Goal: Information Seeking & Learning: Learn about a topic

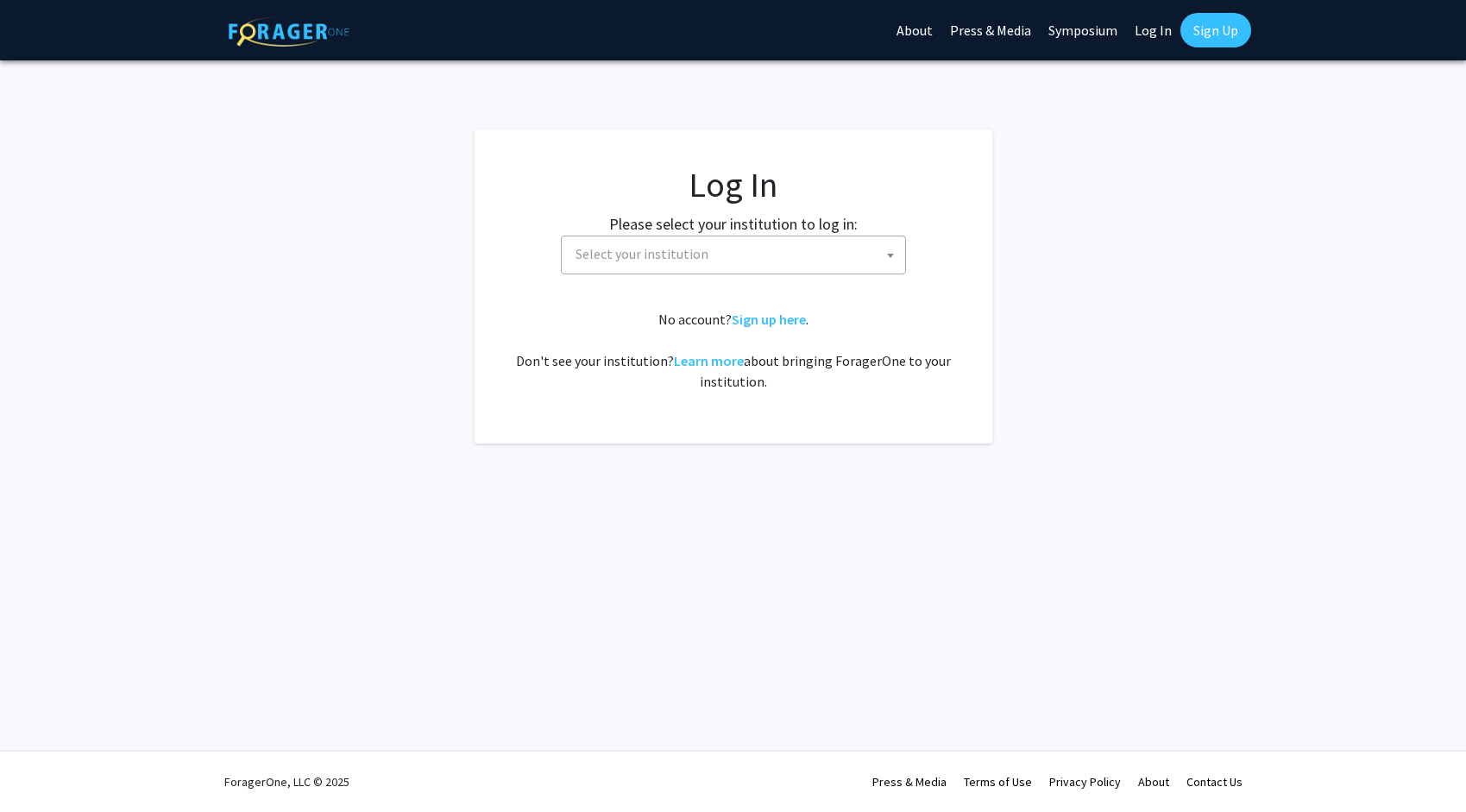
select select
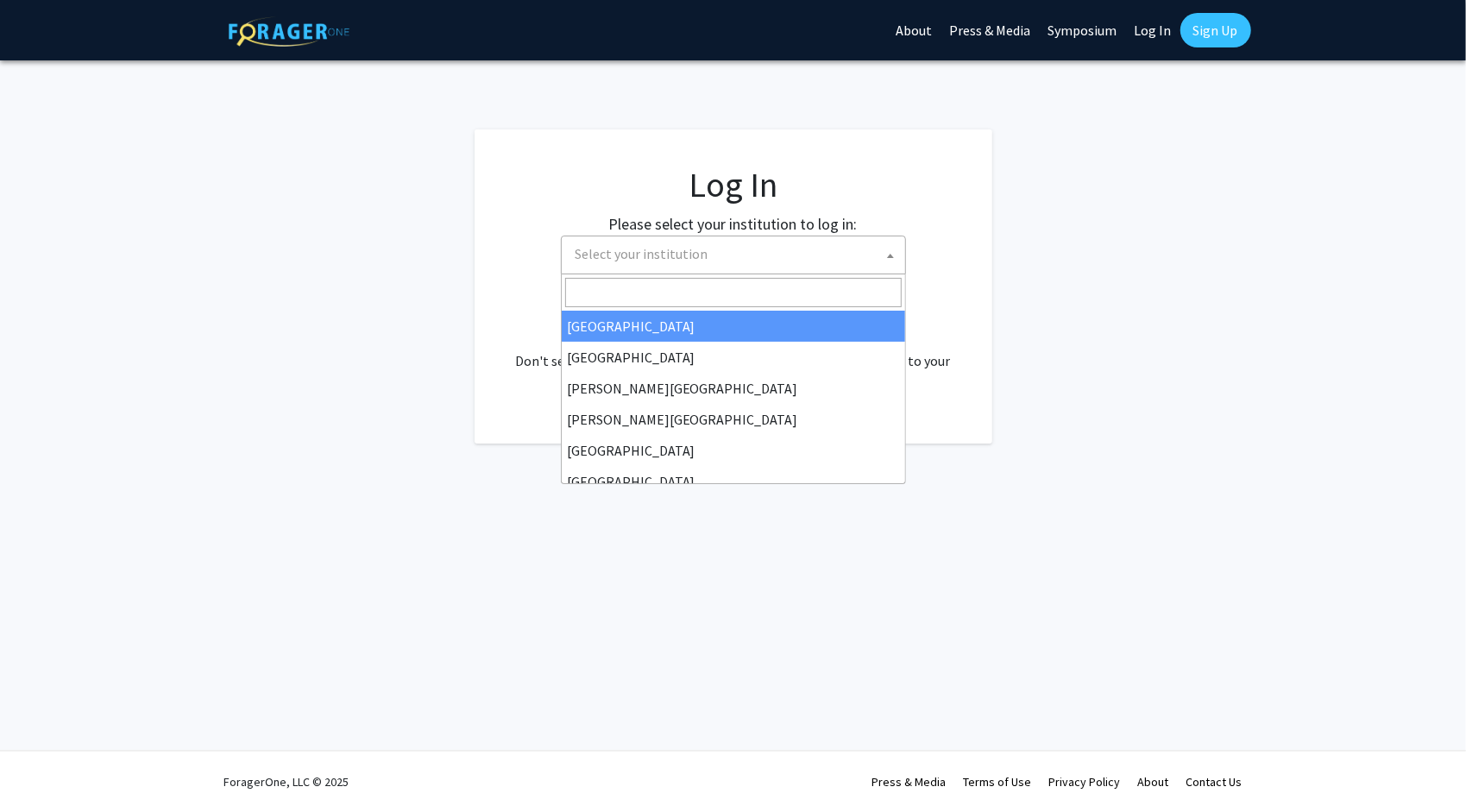
click at [667, 252] on span "Select your institution" at bounding box center [642, 253] width 133 height 17
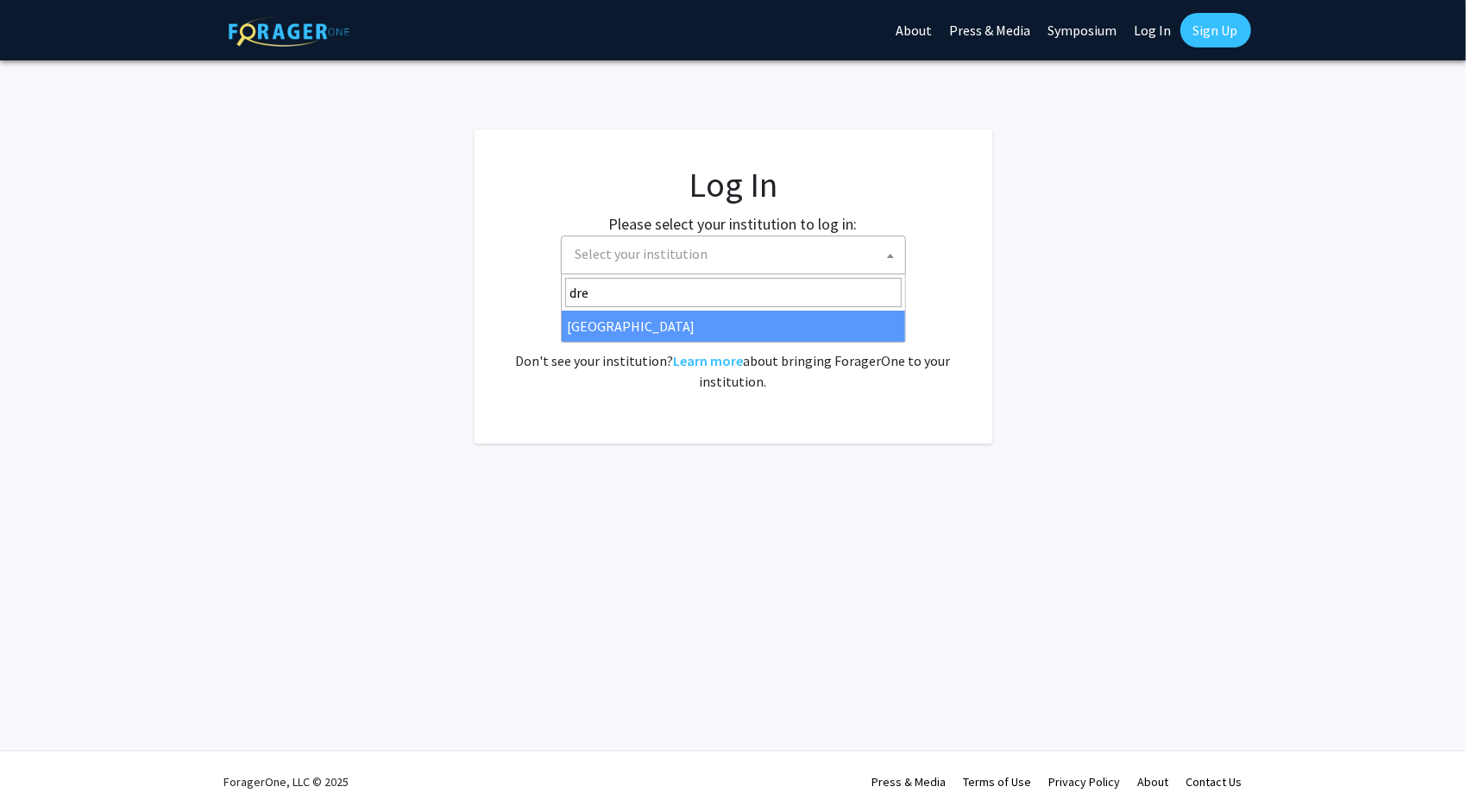
type input "dre"
select select "6"
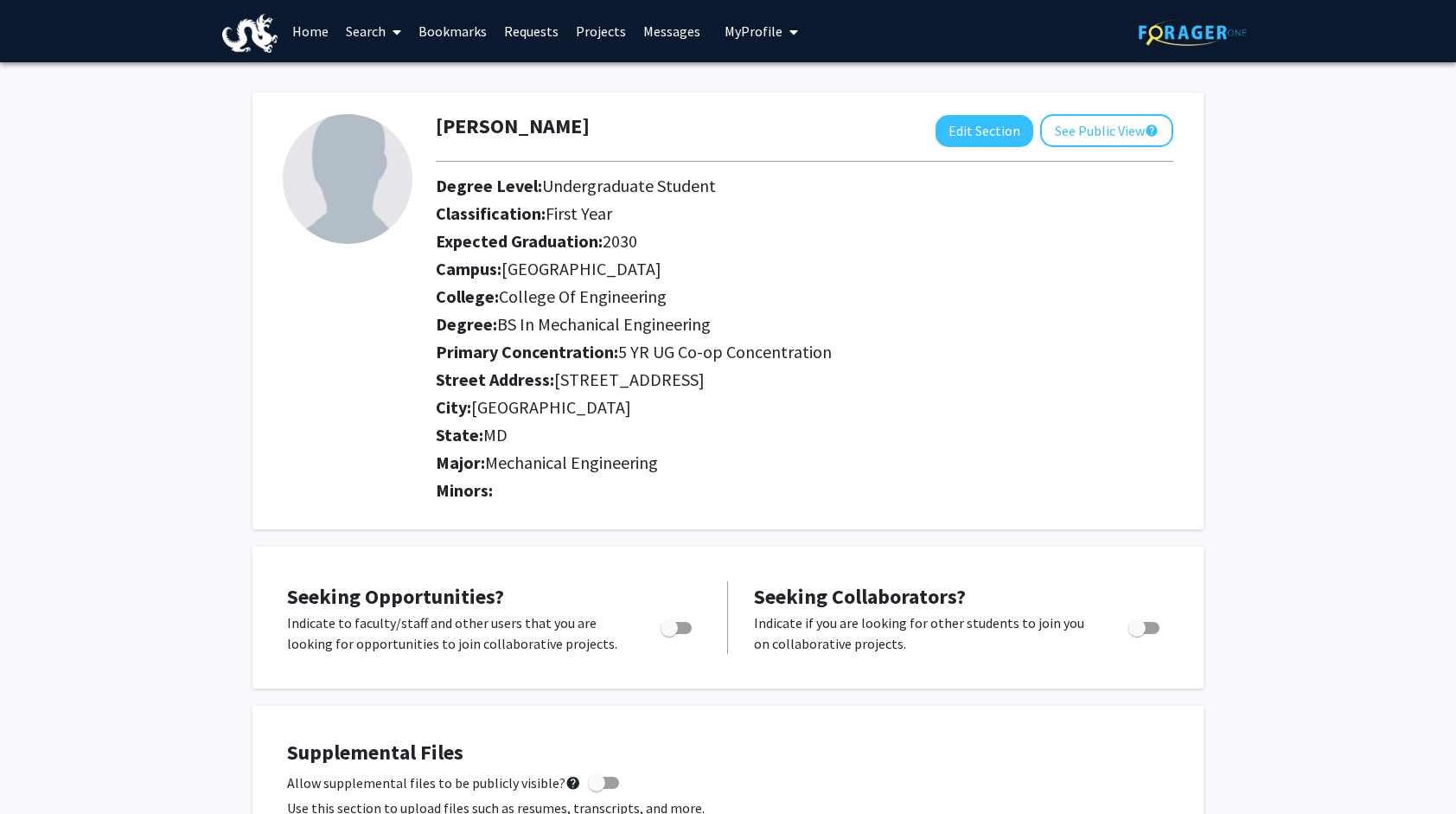
click at [369, 31] on link "Search" at bounding box center [374, 31] width 73 height 61
click at [379, 83] on span "Faculty/Staff" at bounding box center [401, 79] width 127 height 35
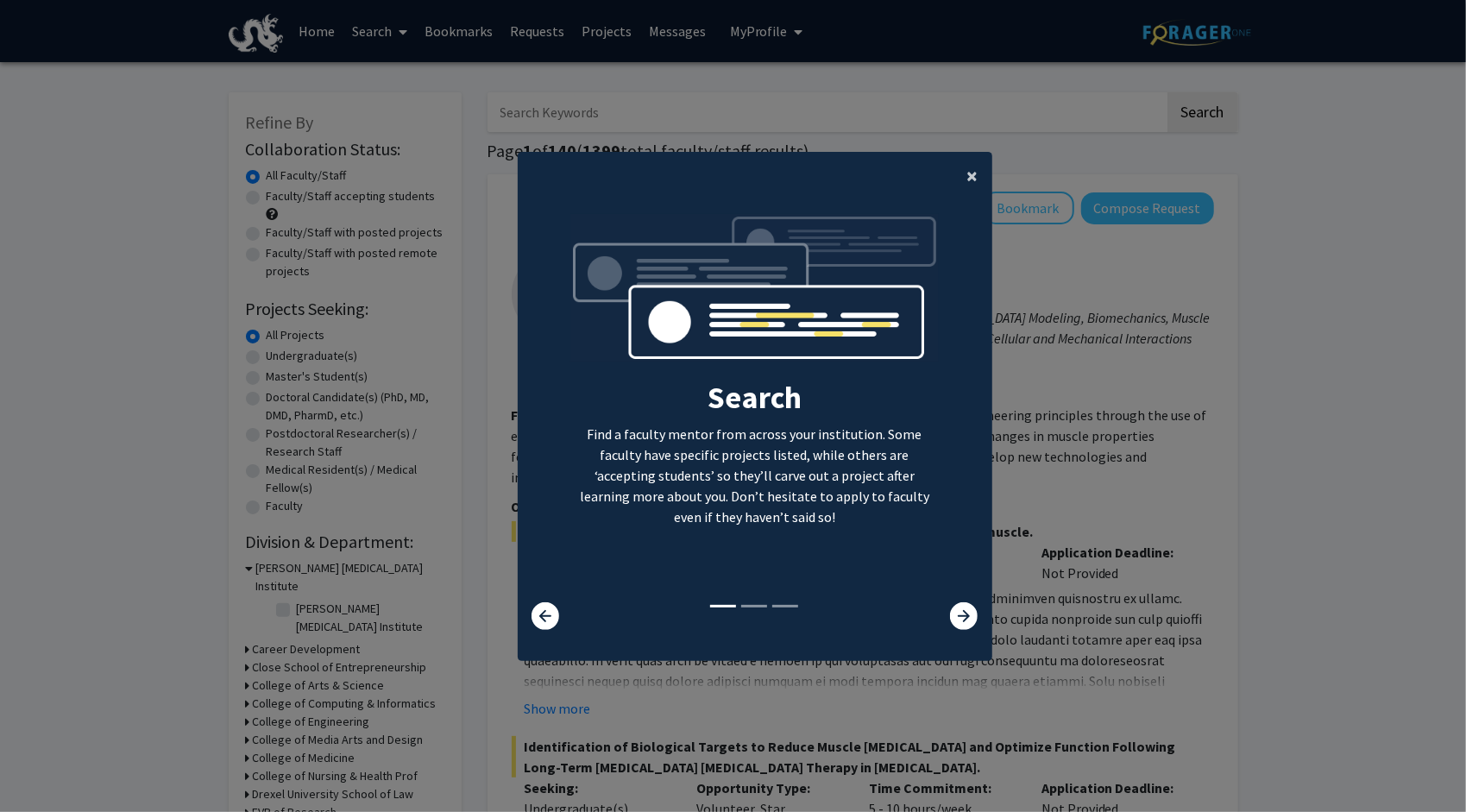
click at [959, 176] on button "×" at bounding box center [973, 175] width 39 height 48
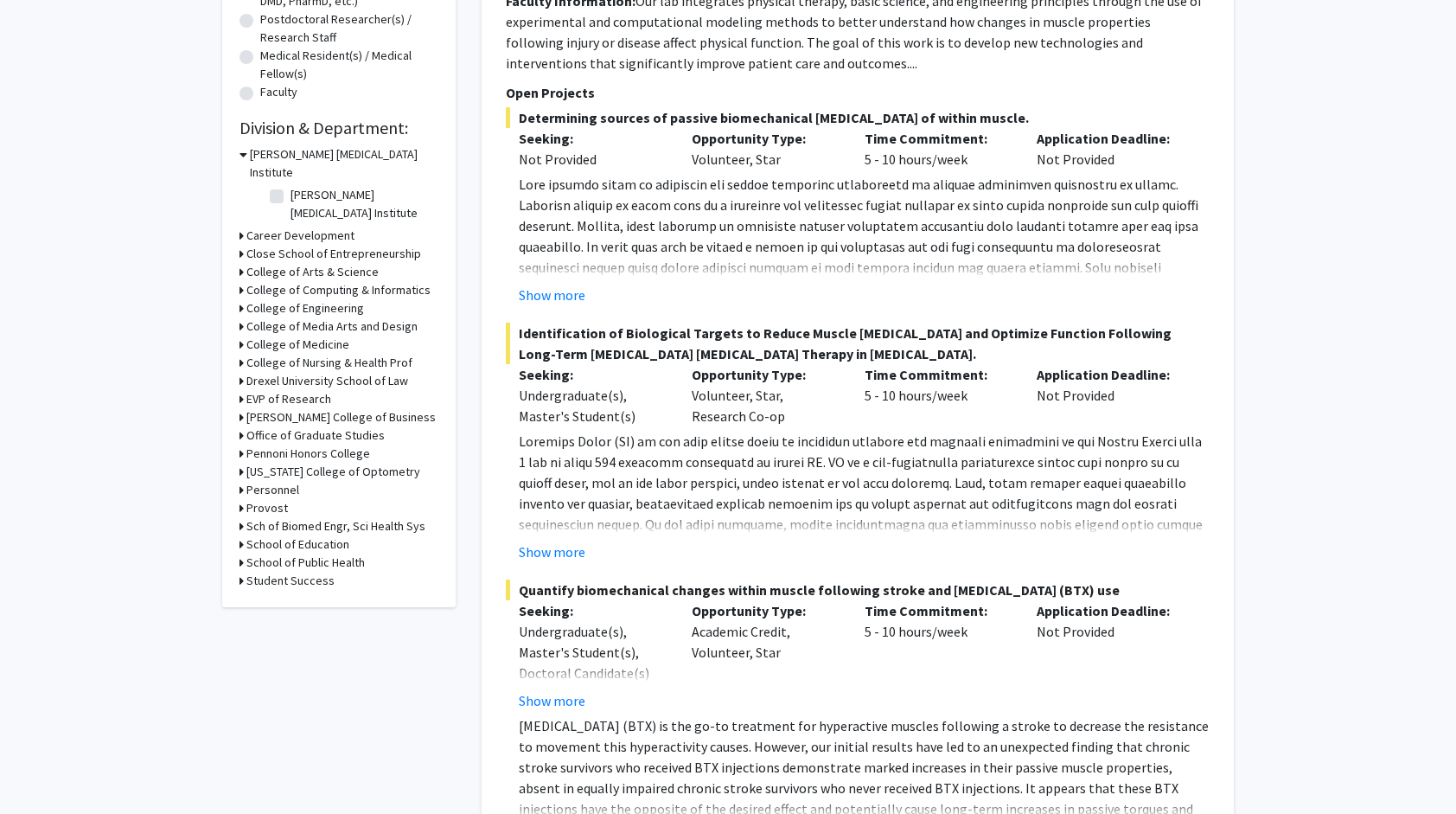
scroll to position [416, 0]
click at [325, 299] on h3 "College of Engineering" at bounding box center [305, 308] width 117 height 18
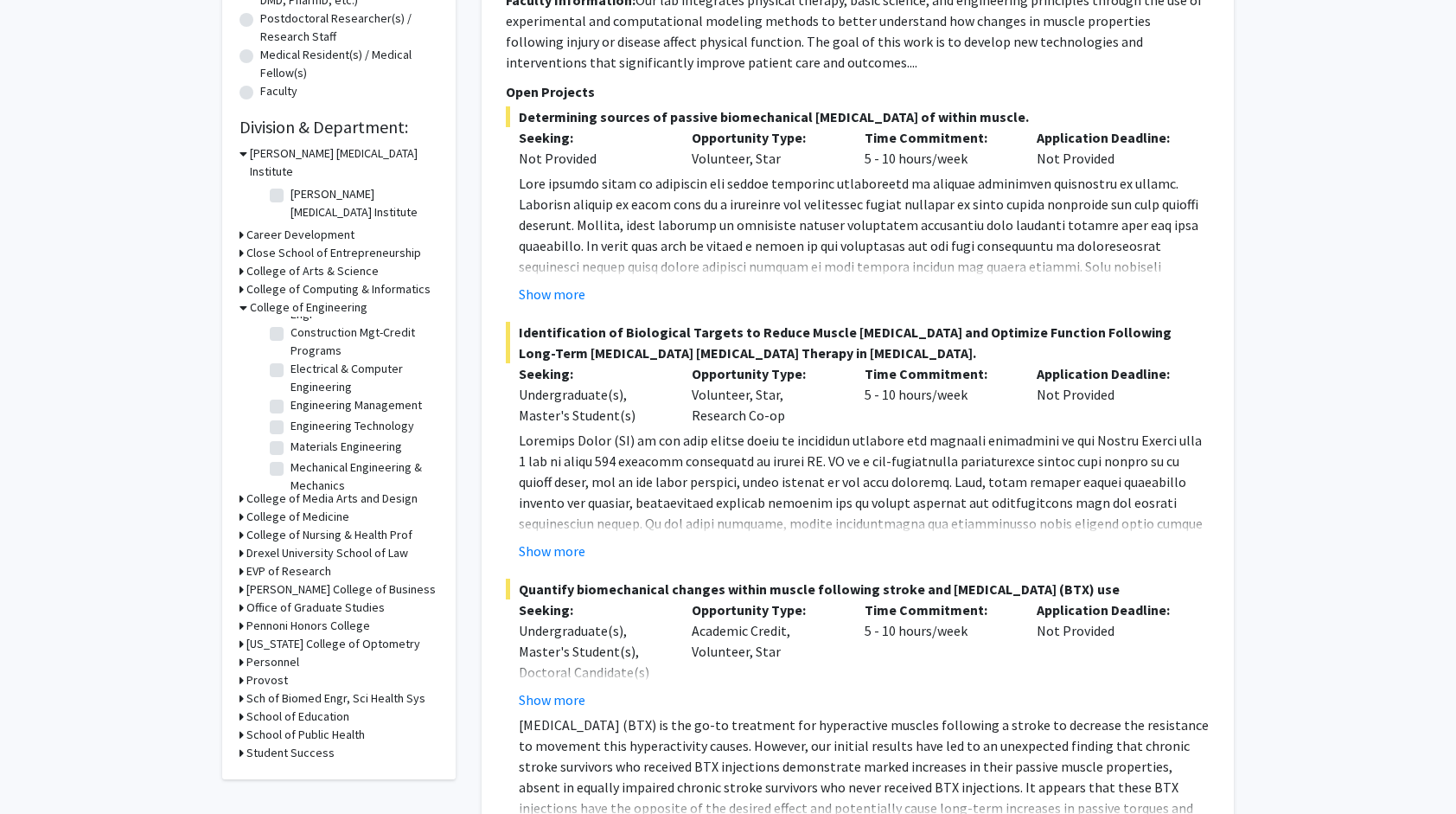
scroll to position [85, 0]
click at [290, 449] on label "Mechanical Engineering & Mechanics" at bounding box center [362, 467] width 144 height 36
click at [290, 449] on input "Mechanical Engineering & Mechanics" at bounding box center [296, 454] width 11 height 11
checkbox input "true"
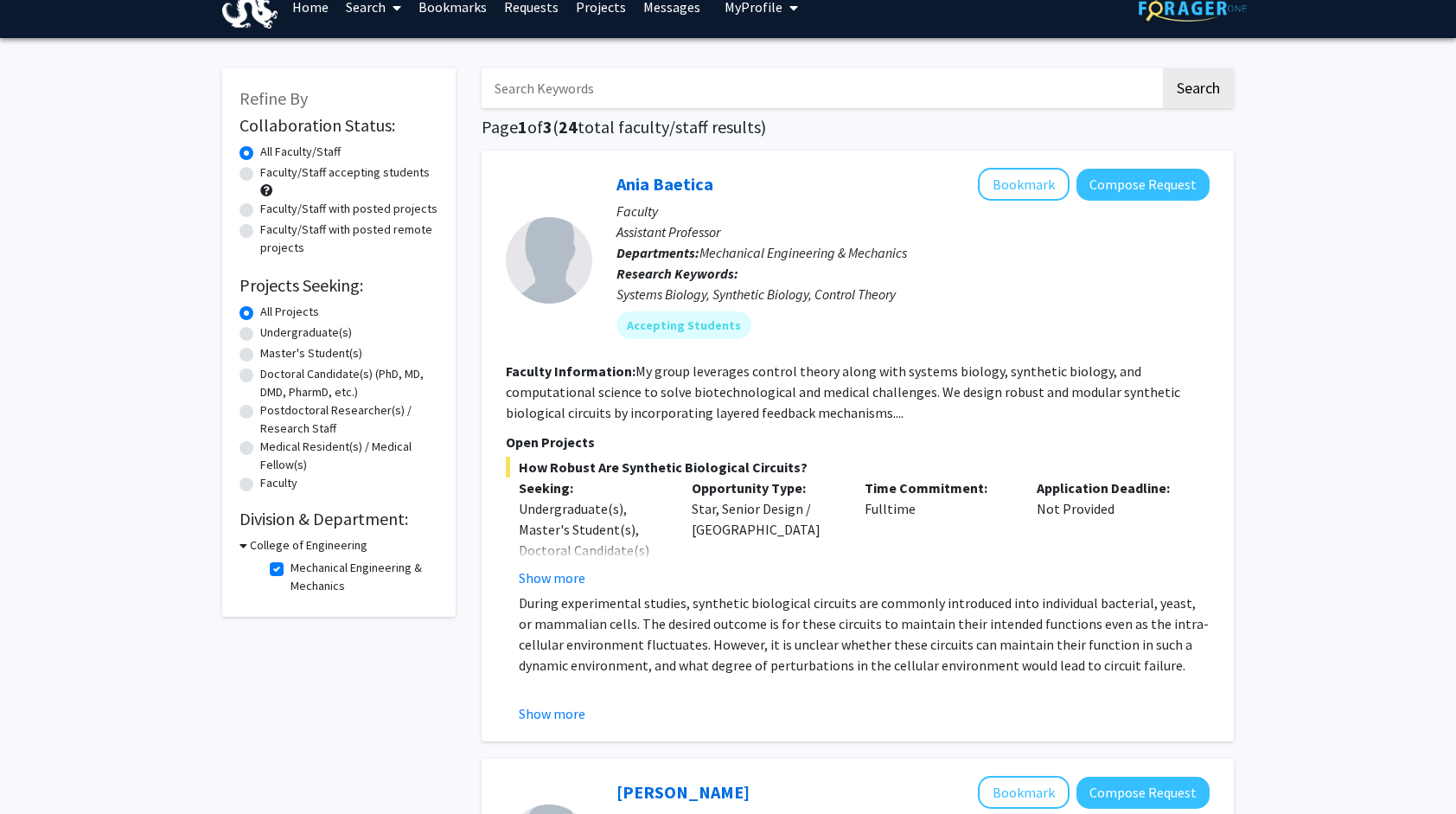
scroll to position [24, 0]
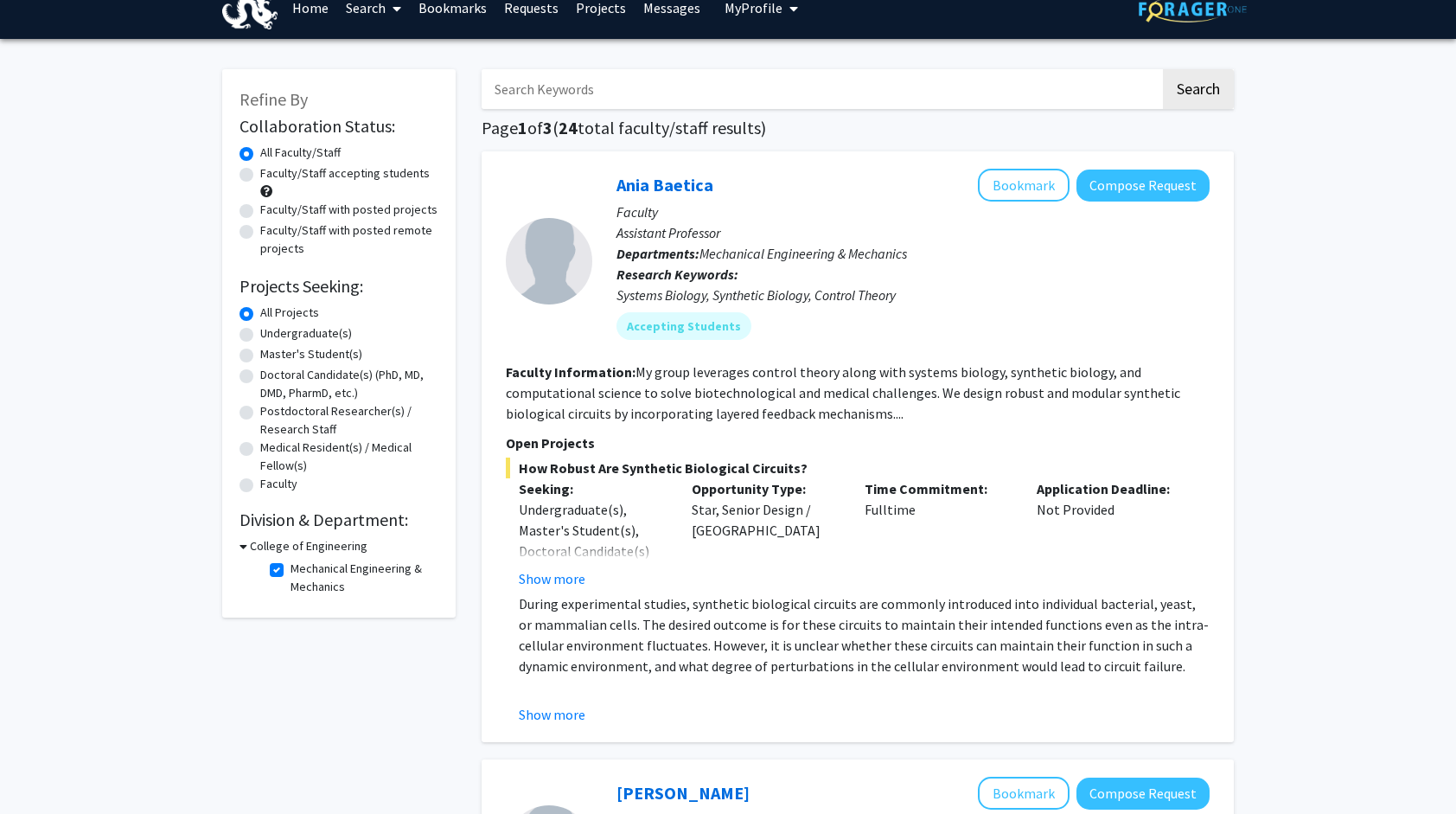
click at [290, 571] on label "Mechanical Engineering & Mechanics" at bounding box center [362, 578] width 144 height 36
click at [290, 571] on input "Mechanical Engineering & Mechanics" at bounding box center [296, 565] width 11 height 11
checkbox input "false"
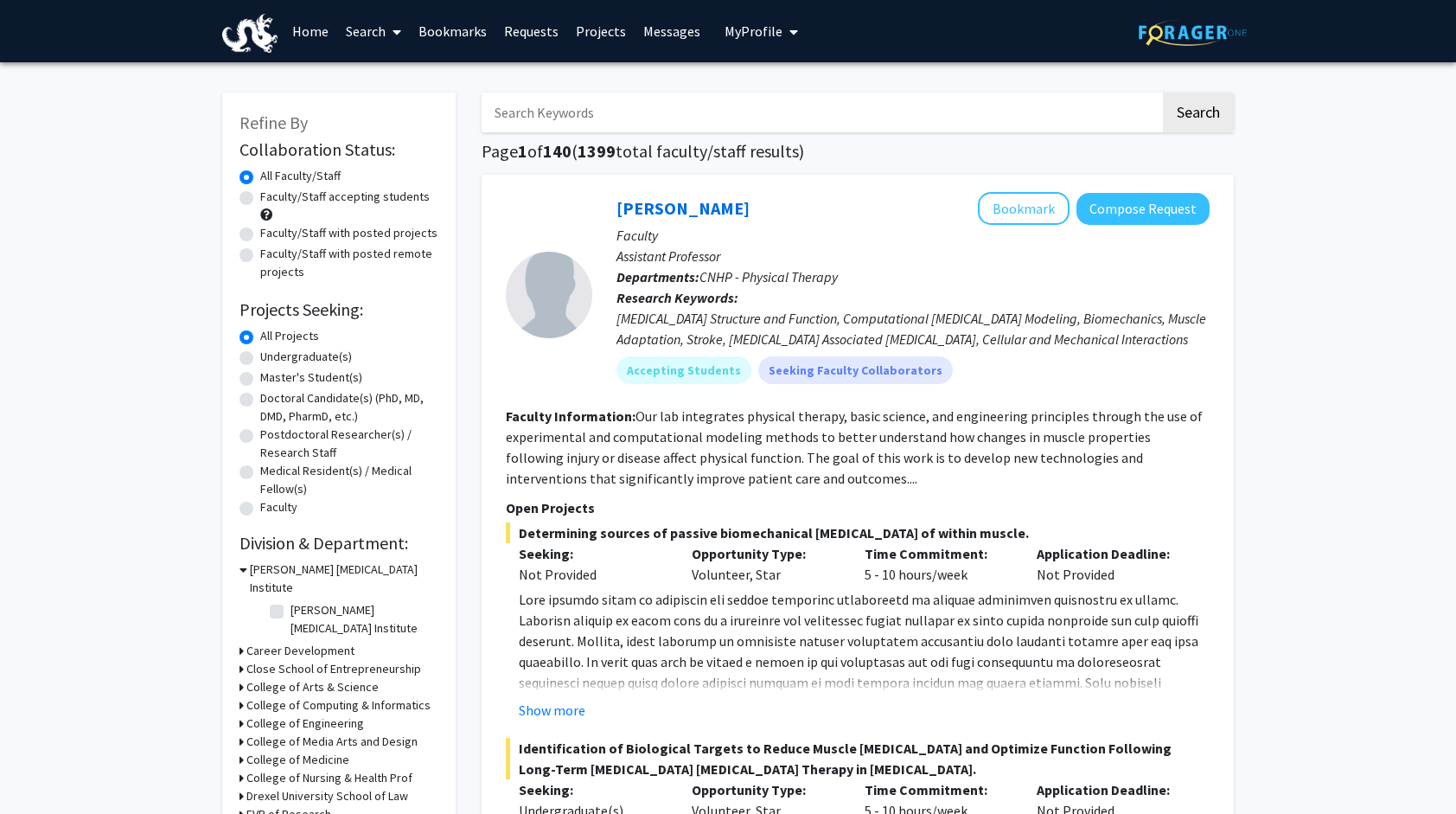
click at [268, 751] on h3 "College of Medicine" at bounding box center [298, 760] width 103 height 18
click at [243, 751] on icon at bounding box center [243, 760] width 8 height 18
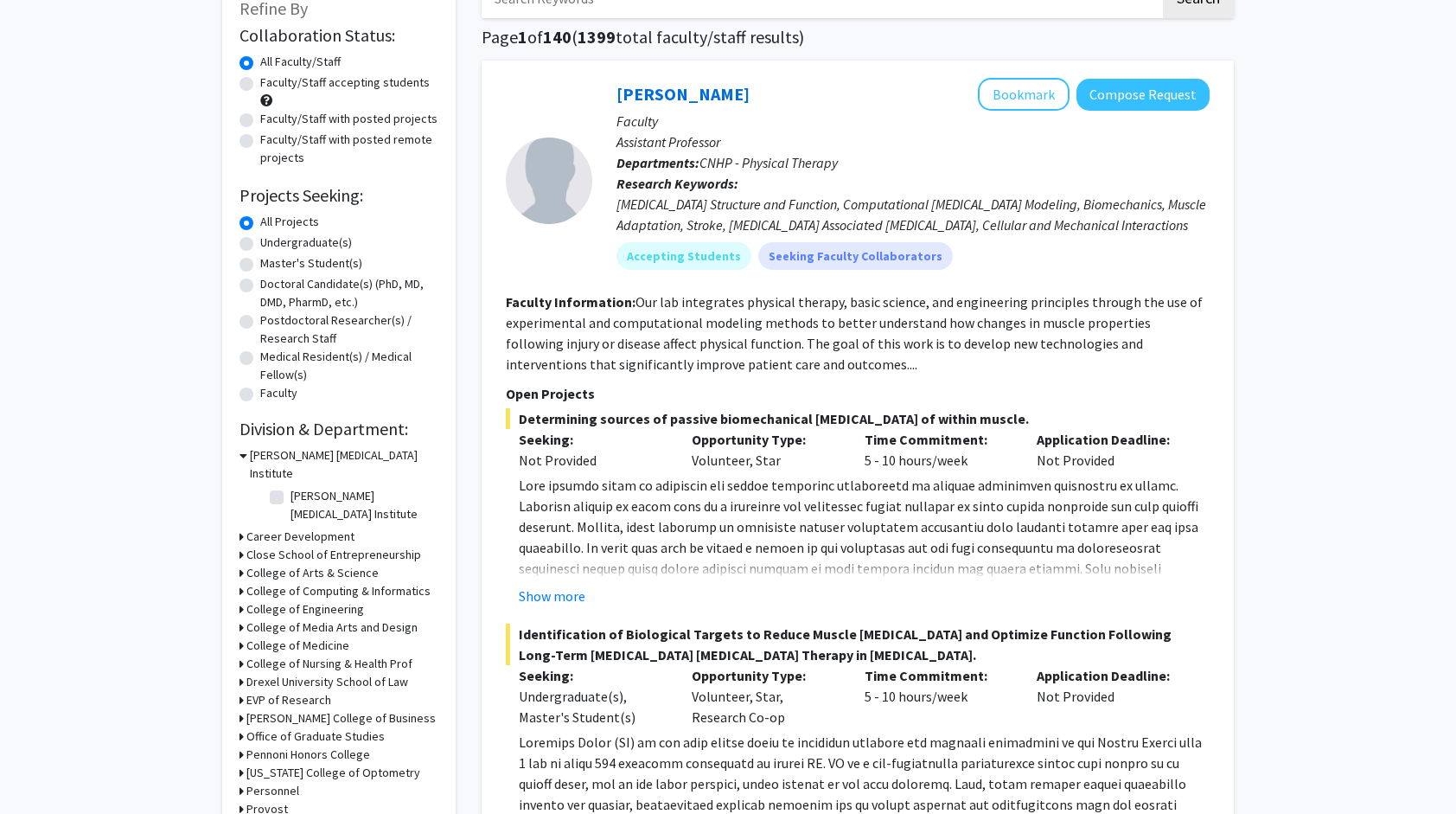
scroll to position [118, 0]
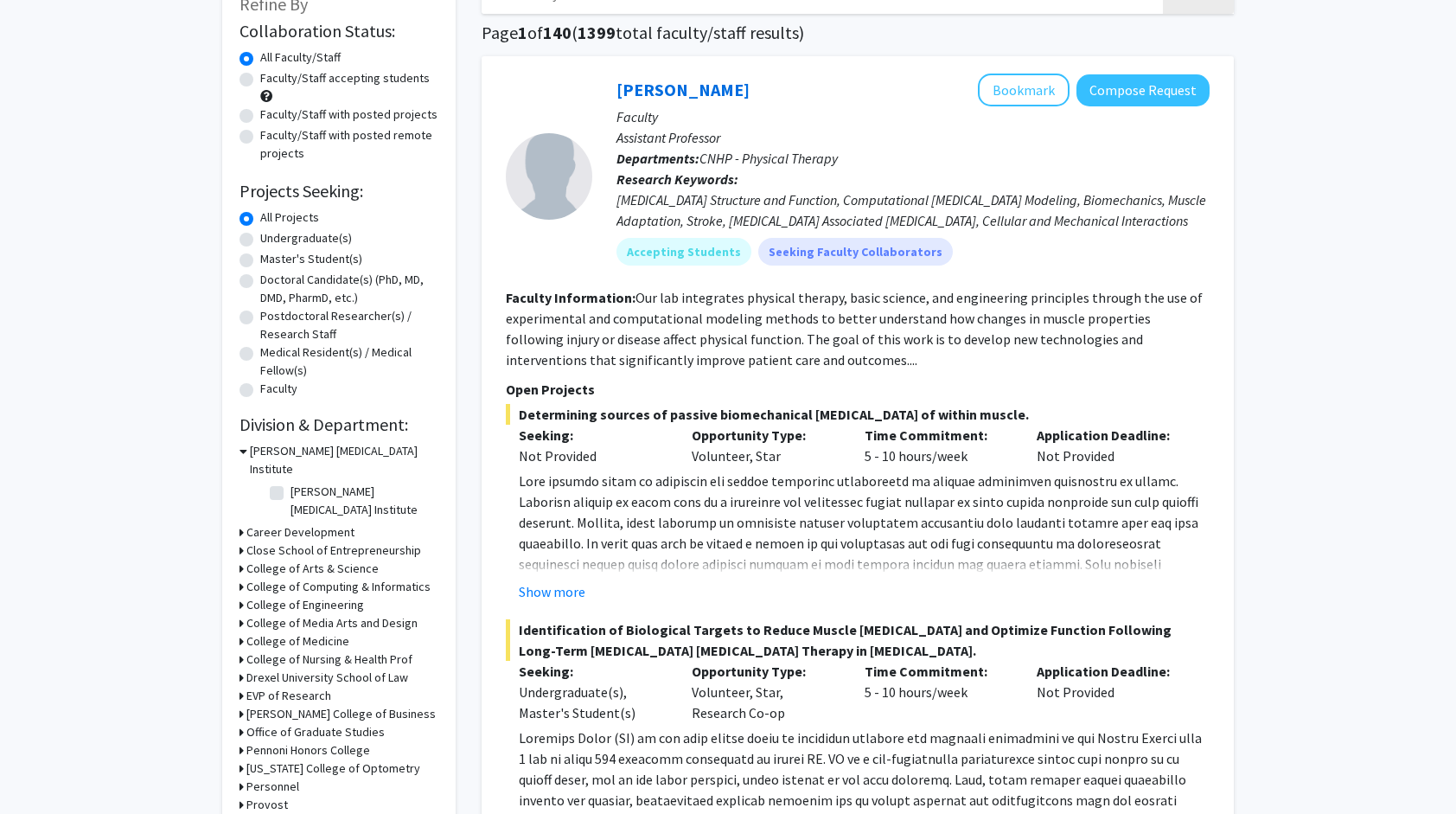
click at [290, 483] on label "[PERSON_NAME] [MEDICAL_DATA] Institute" at bounding box center [362, 501] width 144 height 36
click at [290, 483] on input "[PERSON_NAME] [MEDICAL_DATA] Institute" at bounding box center [296, 488] width 11 height 11
checkbox input "true"
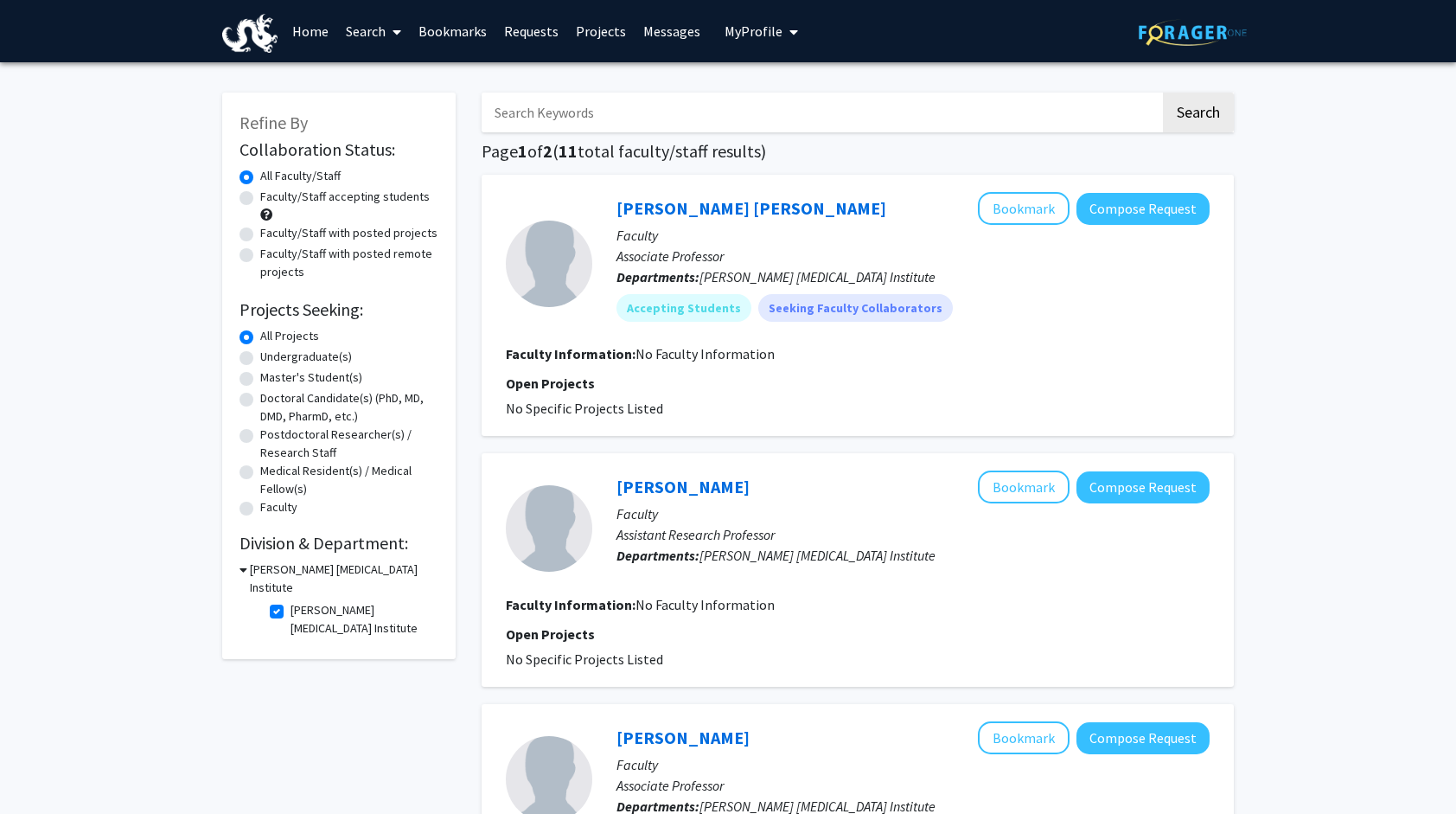
click at [290, 601] on label "[PERSON_NAME] [MEDICAL_DATA] Institute" at bounding box center [362, 619] width 144 height 36
click at [290, 601] on input "[PERSON_NAME] [MEDICAL_DATA] Institute" at bounding box center [296, 606] width 11 height 11
checkbox input "false"
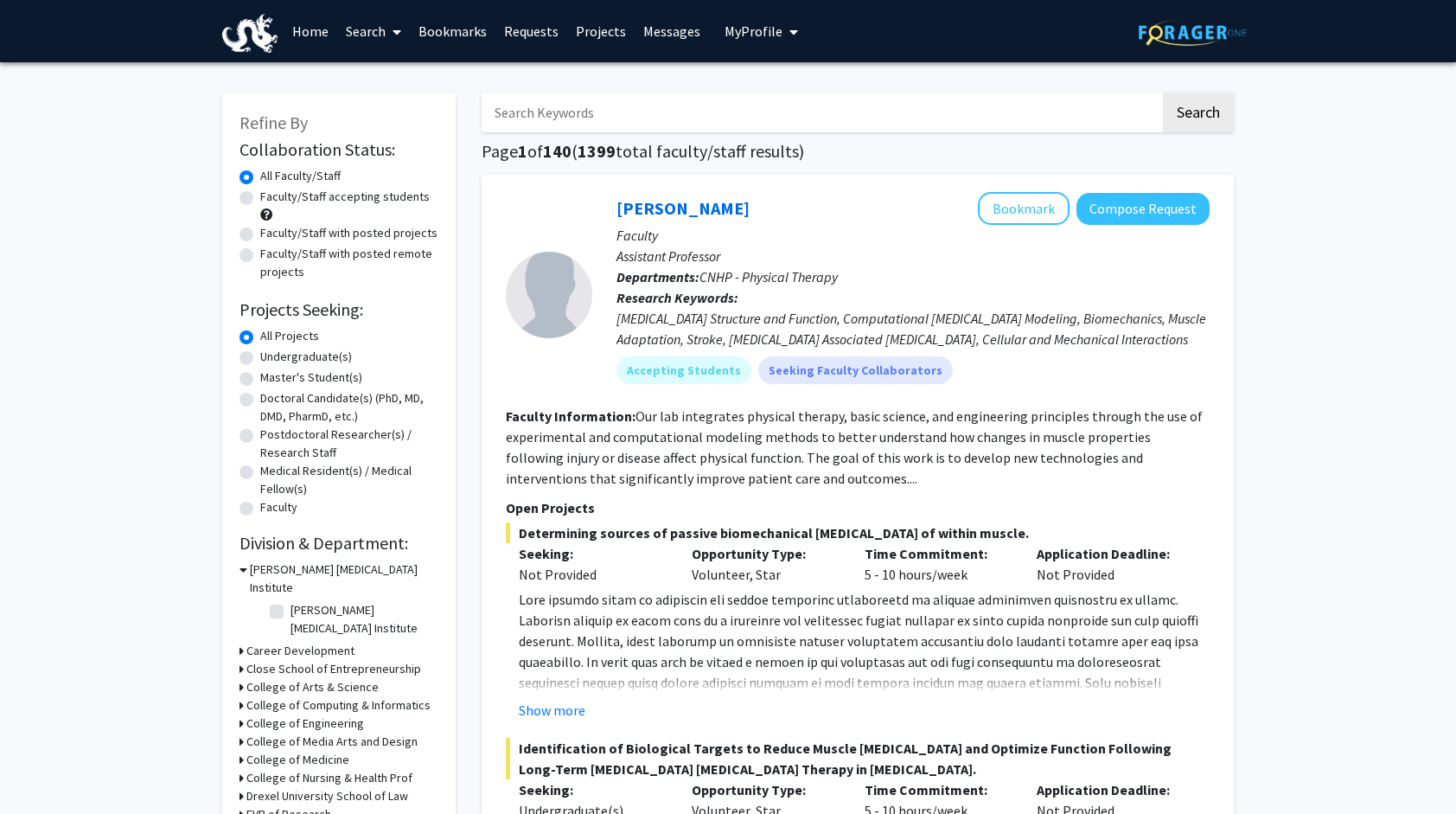
click at [240, 568] on icon at bounding box center [243, 570] width 8 height 18
click at [237, 663] on div "Refine By Collaboration Status: Collaboration Status All Faculty/Staff Collabor…" at bounding box center [339, 535] width 234 height 885
click at [239, 669] on icon at bounding box center [241, 678] width 5 height 18
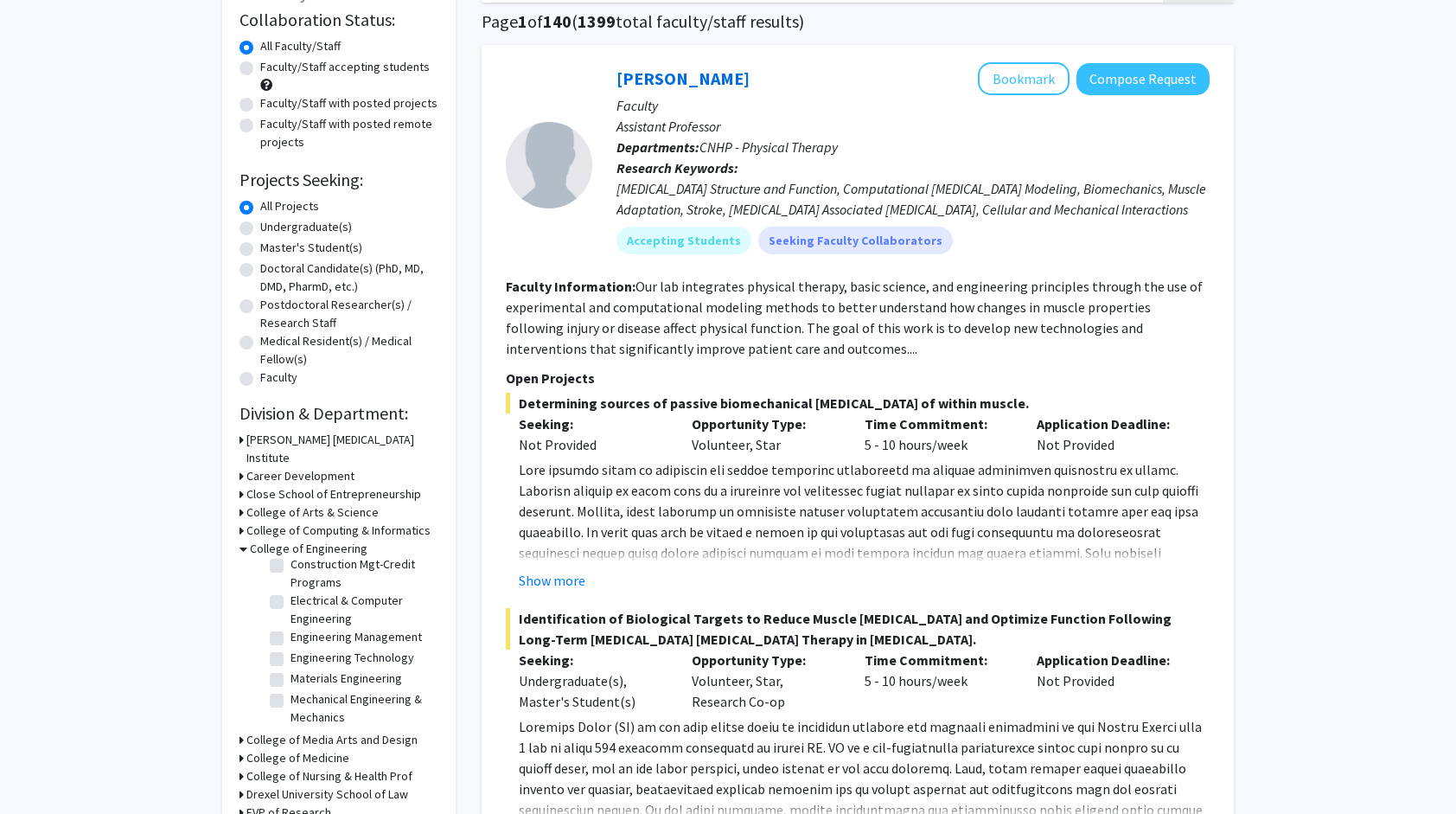
scroll to position [130, 0]
click at [290, 668] on label "Materials Engineering" at bounding box center [346, 677] width 112 height 18
click at [290, 668] on input "Materials Engineering" at bounding box center [296, 674] width 11 height 11
checkbox input "true"
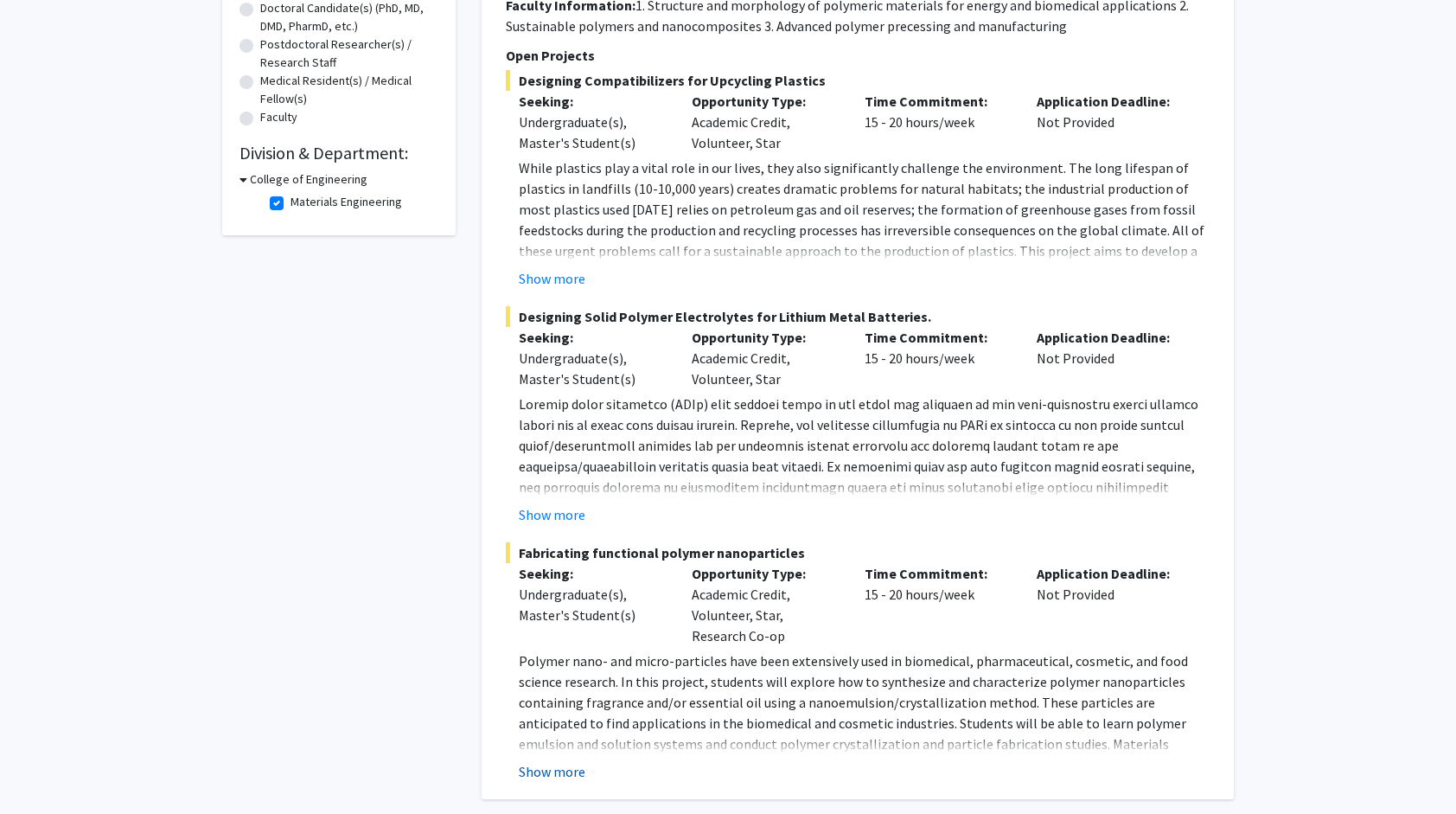
scroll to position [390, 0]
click at [563, 519] on button "Show more" at bounding box center [551, 515] width 66 height 21
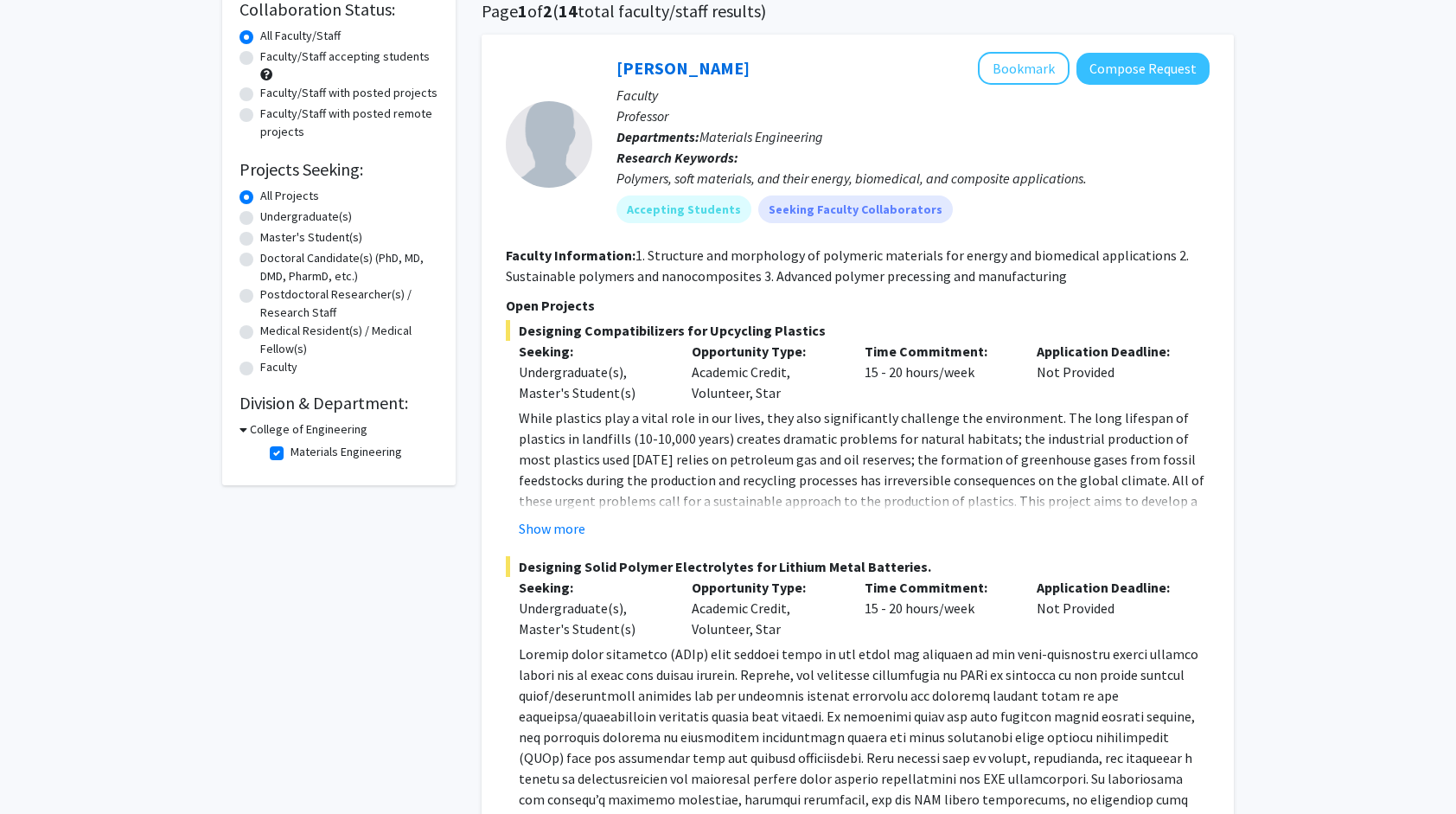
scroll to position [0, 0]
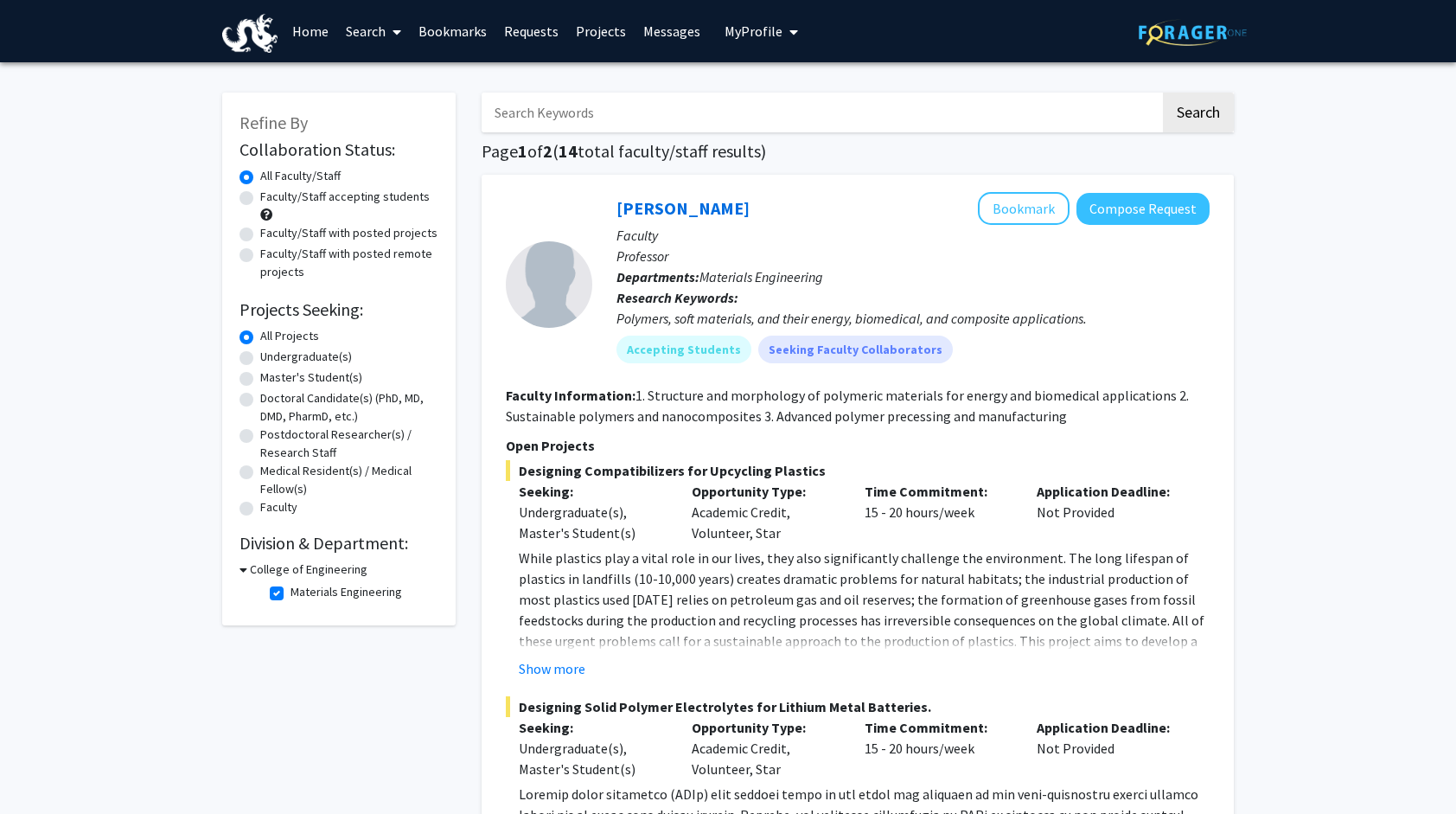
click at [290, 590] on label "Materials Engineering" at bounding box center [346, 592] width 112 height 18
click at [290, 590] on input "Materials Engineering" at bounding box center [296, 588] width 11 height 11
checkbox input "false"
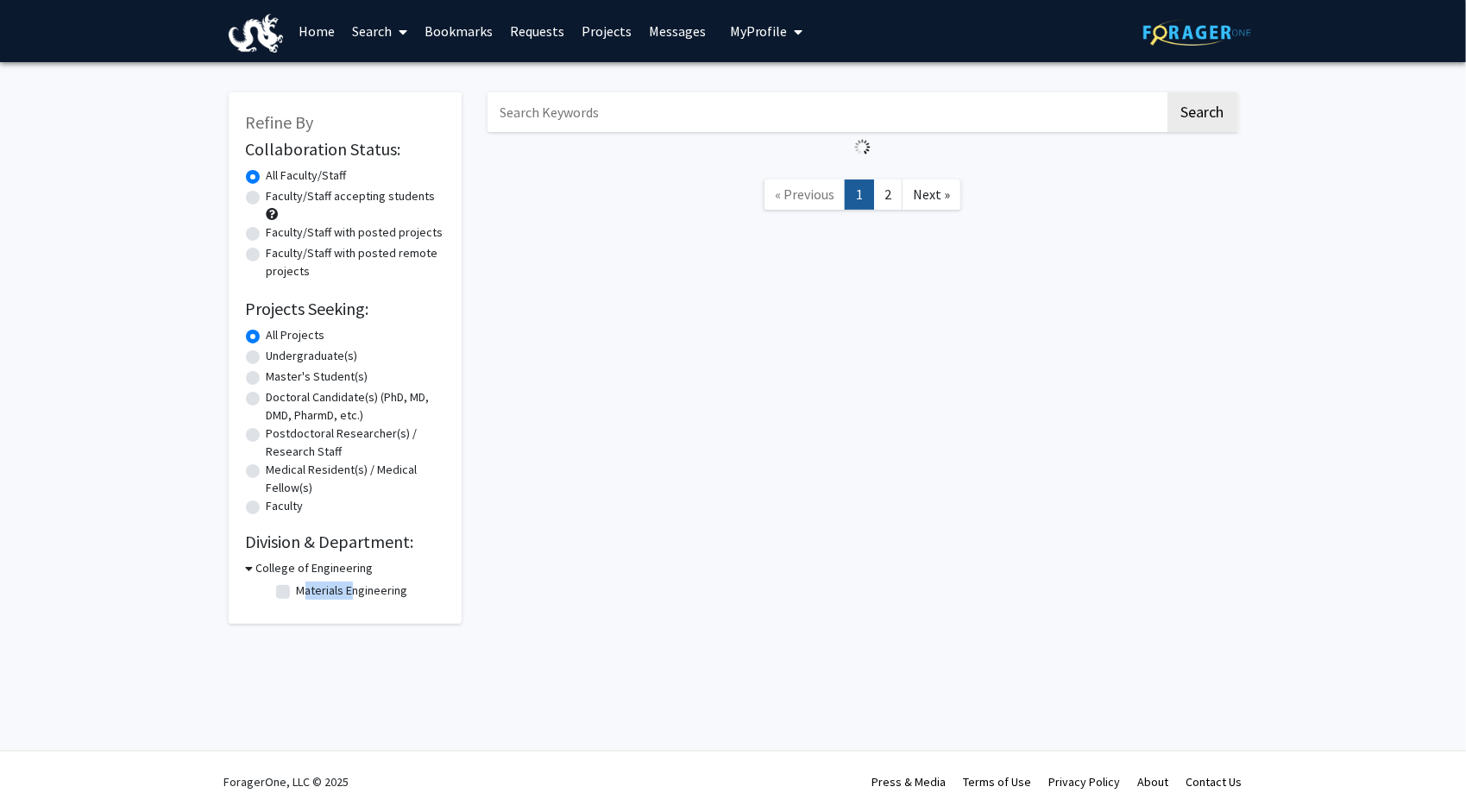
click at [274, 589] on fg-checkbox-list "Materials Engineering Materials Engineering" at bounding box center [358, 592] width 173 height 29
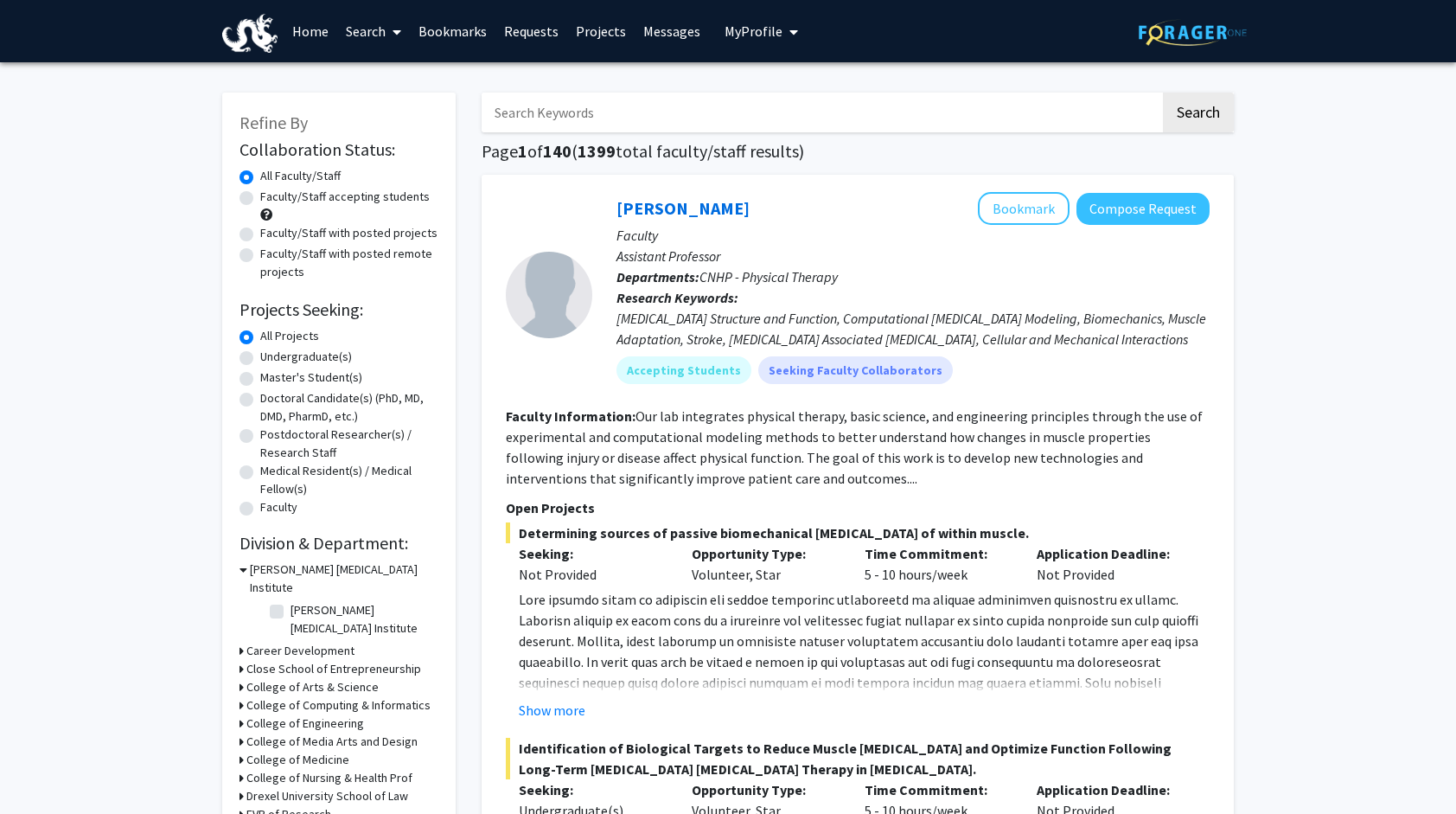
drag, startPoint x: 275, startPoint y: 590, endPoint x: 235, endPoint y: 574, distance: 43.1
click at [235, 574] on div "Refine By Collaboration Status: Collaboration Status All Faculty/Staff Collabor…" at bounding box center [339, 557] width 234 height 930
click at [236, 573] on div "Refine By Collaboration Status: Collaboration Status All Faculty/Staff Collabor…" at bounding box center [339, 557] width 234 height 930
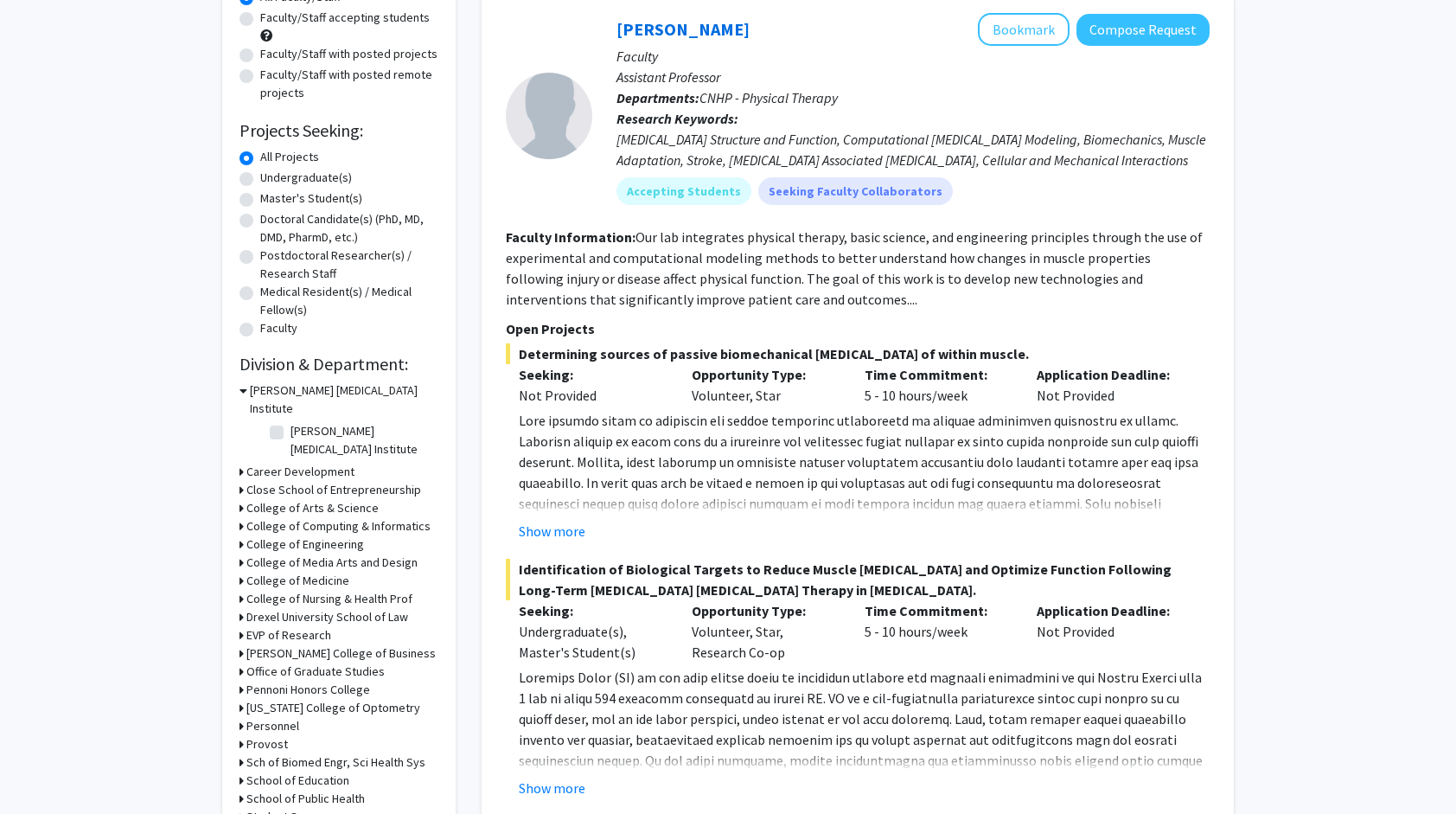
scroll to position [183, 0]
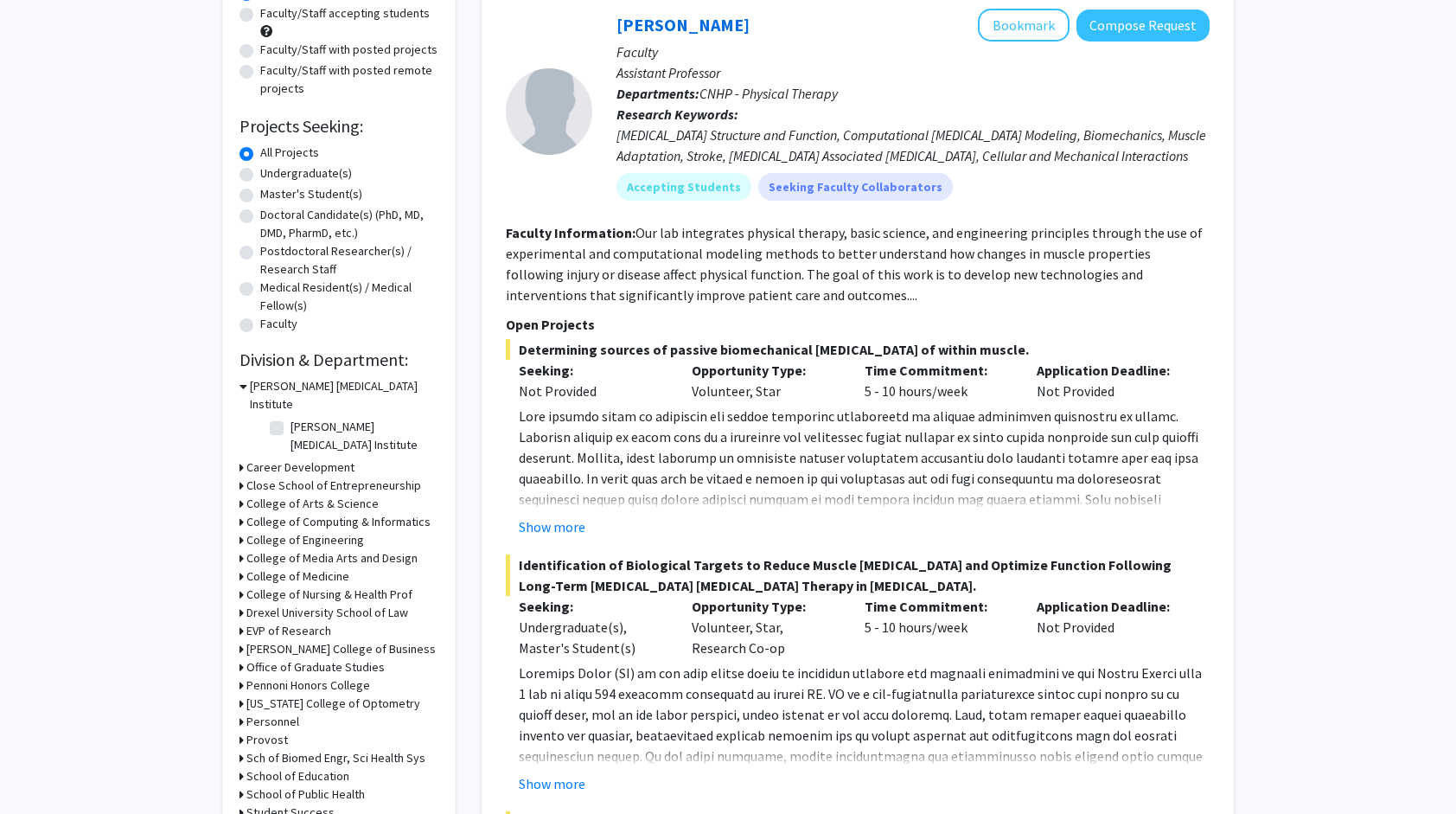
click at [239, 695] on icon at bounding box center [241, 704] width 5 height 18
click at [290, 717] on label "PCO" at bounding box center [301, 727] width 23 height 18
click at [290, 717] on input "PCO" at bounding box center [296, 723] width 11 height 11
checkbox input "true"
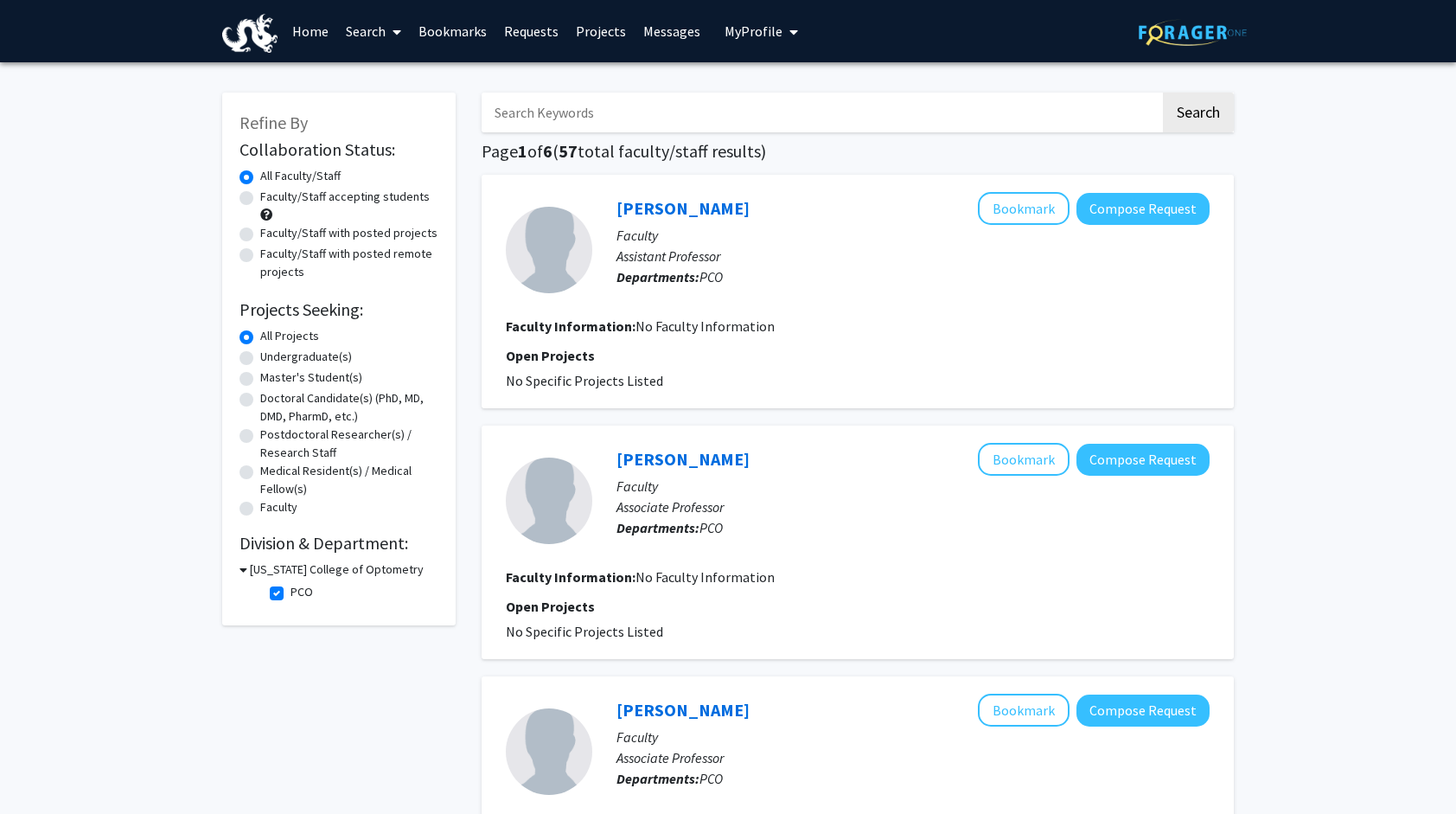
click at [290, 586] on label "PCO" at bounding box center [301, 592] width 23 height 18
click at [290, 586] on input "PCO" at bounding box center [296, 588] width 11 height 11
checkbox input "false"
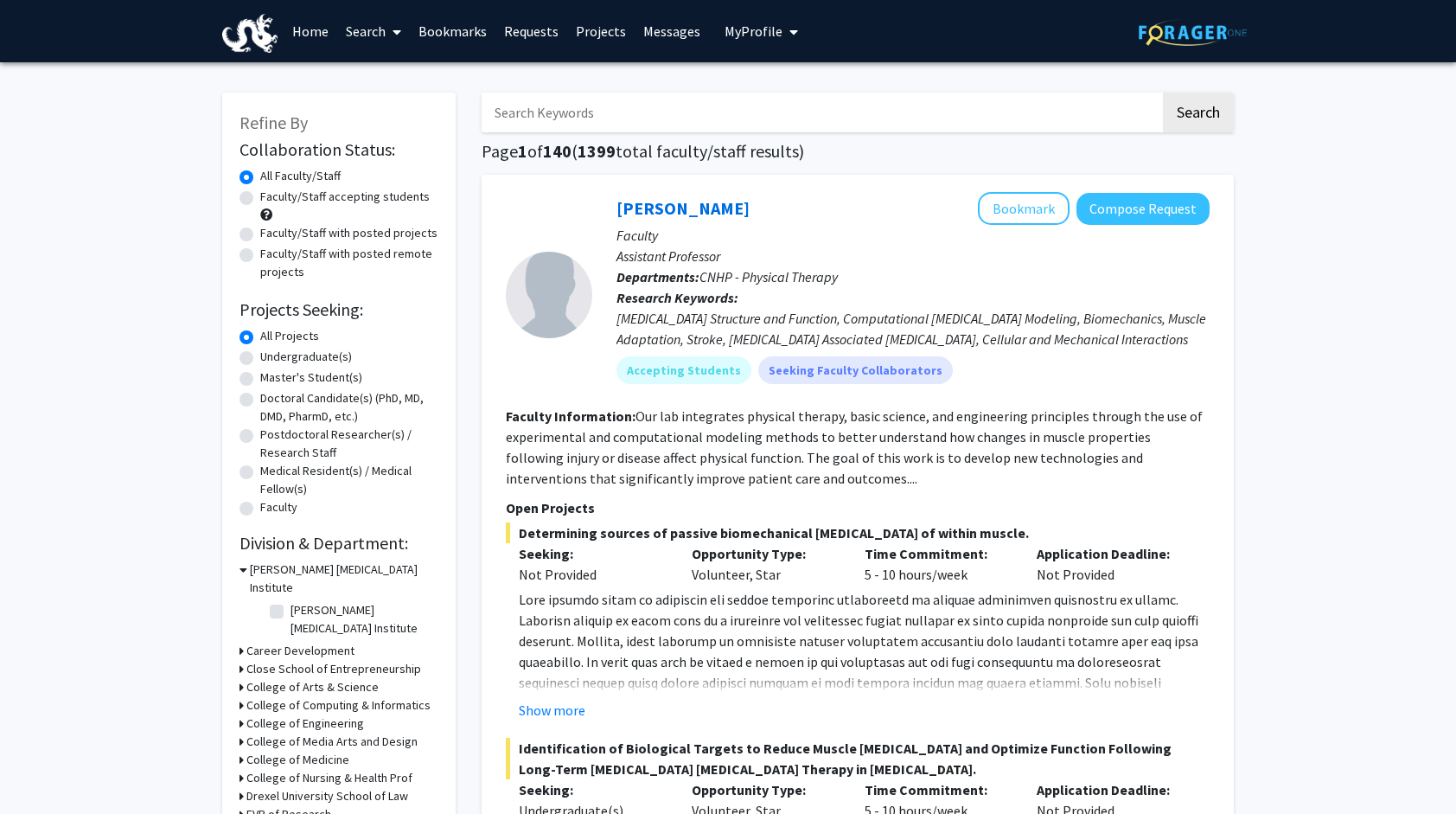
click at [239, 567] on icon at bounding box center [243, 570] width 8 height 18
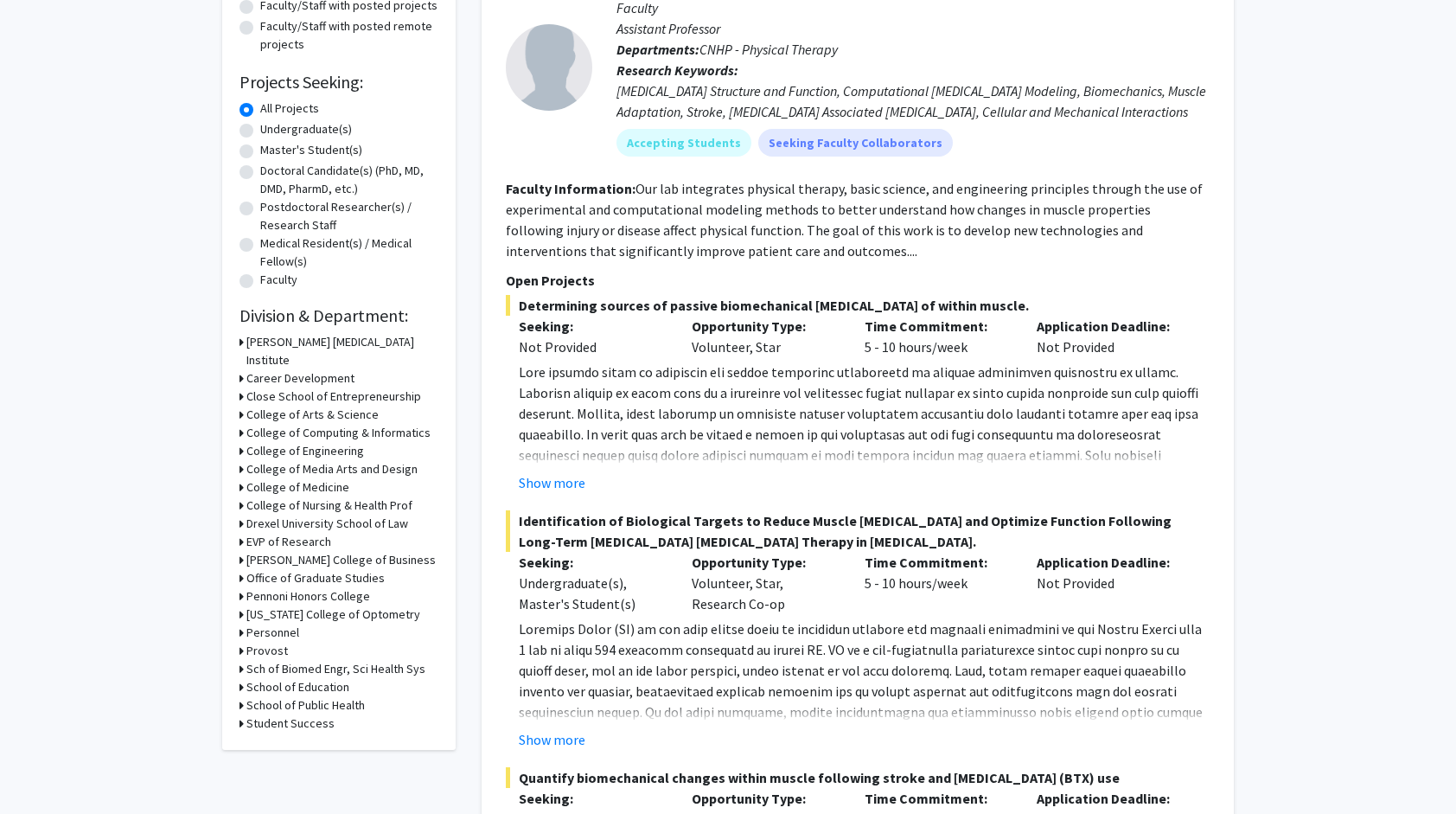
scroll to position [230, 0]
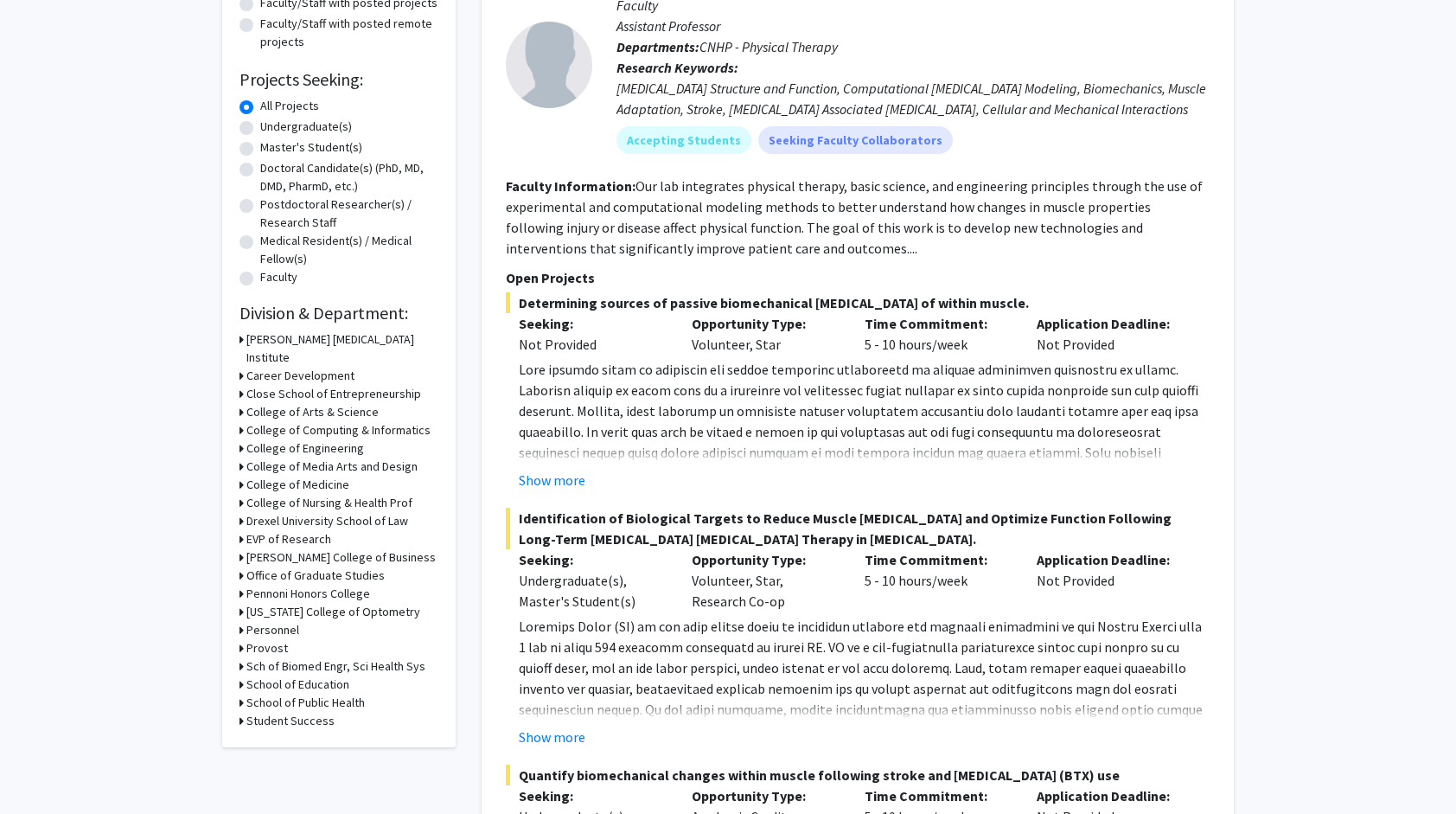
click at [238, 646] on div "Refine By Collaboration Status: Collaboration Status All Faculty/Staff Collabor…" at bounding box center [339, 305] width 234 height 885
click at [242, 657] on icon at bounding box center [241, 666] width 5 height 18
click at [290, 680] on label "School of Biomedical Engineering" at bounding box center [362, 698] width 144 height 36
click at [290, 680] on input "School of Biomedical Engineering" at bounding box center [296, 686] width 11 height 11
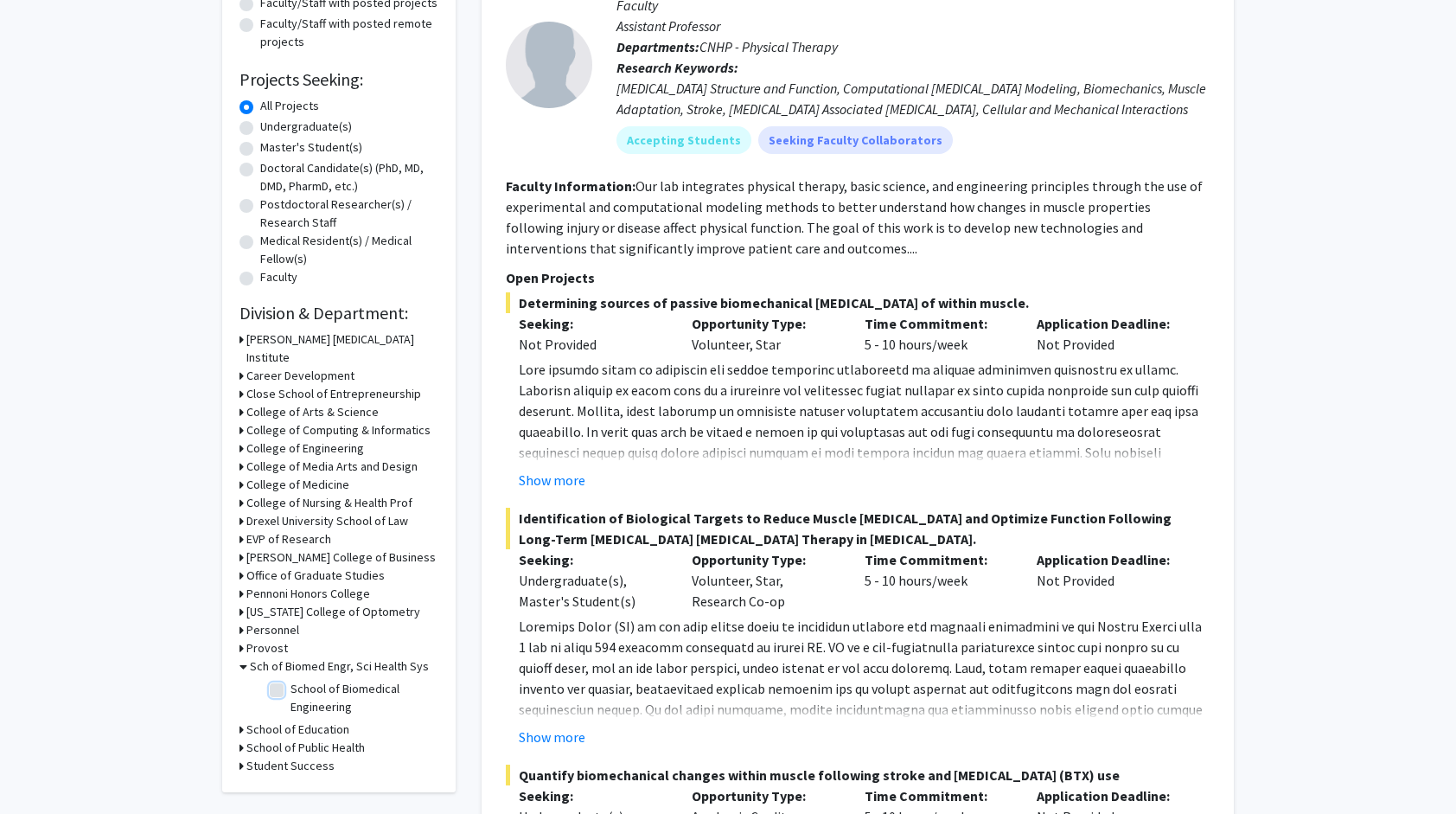
checkbox input "true"
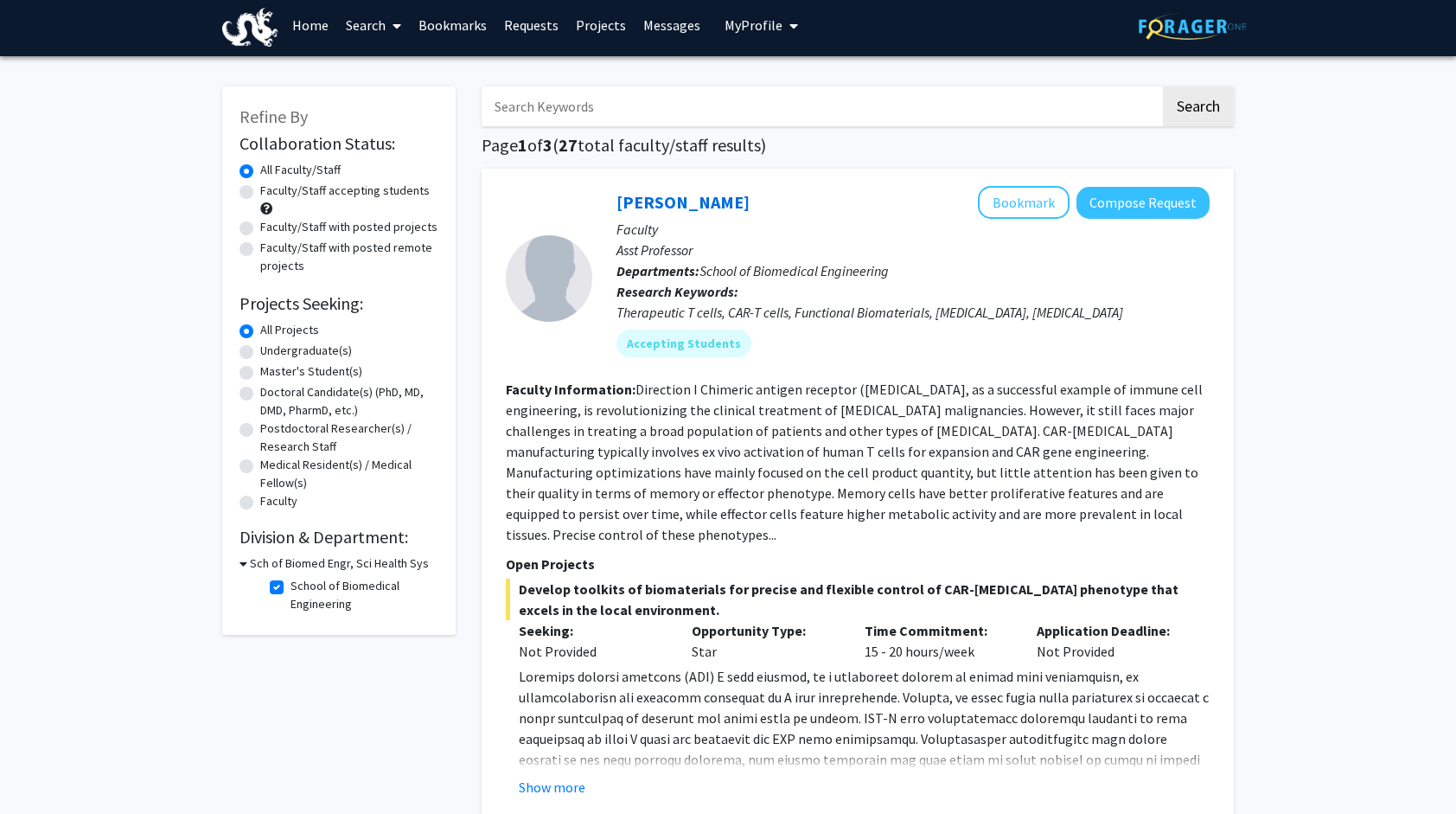
scroll to position [10, 0]
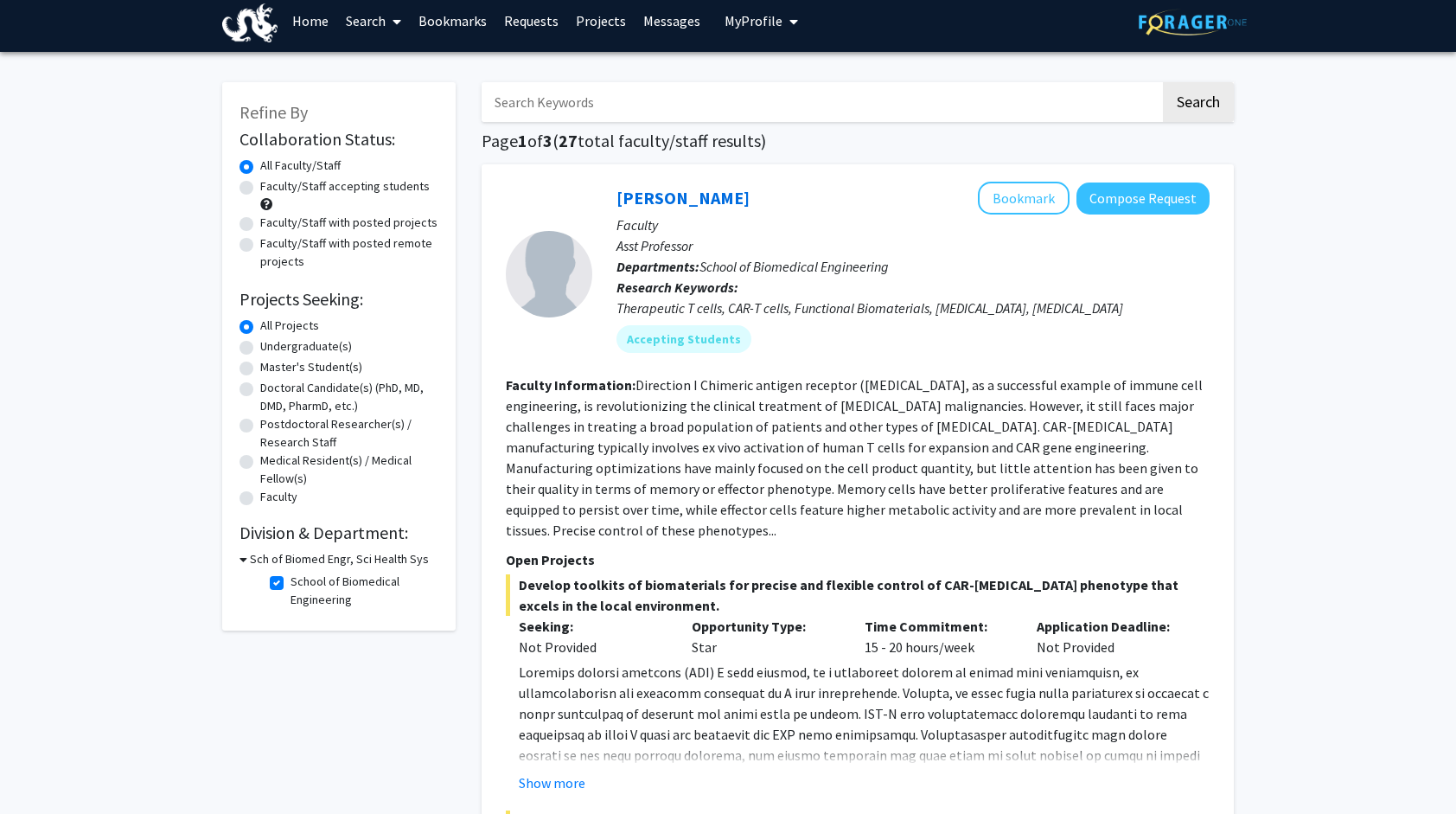
click at [290, 585] on label "School of Biomedical Engineering" at bounding box center [362, 591] width 144 height 36
click at [290, 584] on input "School of Biomedical Engineering" at bounding box center [296, 578] width 11 height 11
checkbox input "false"
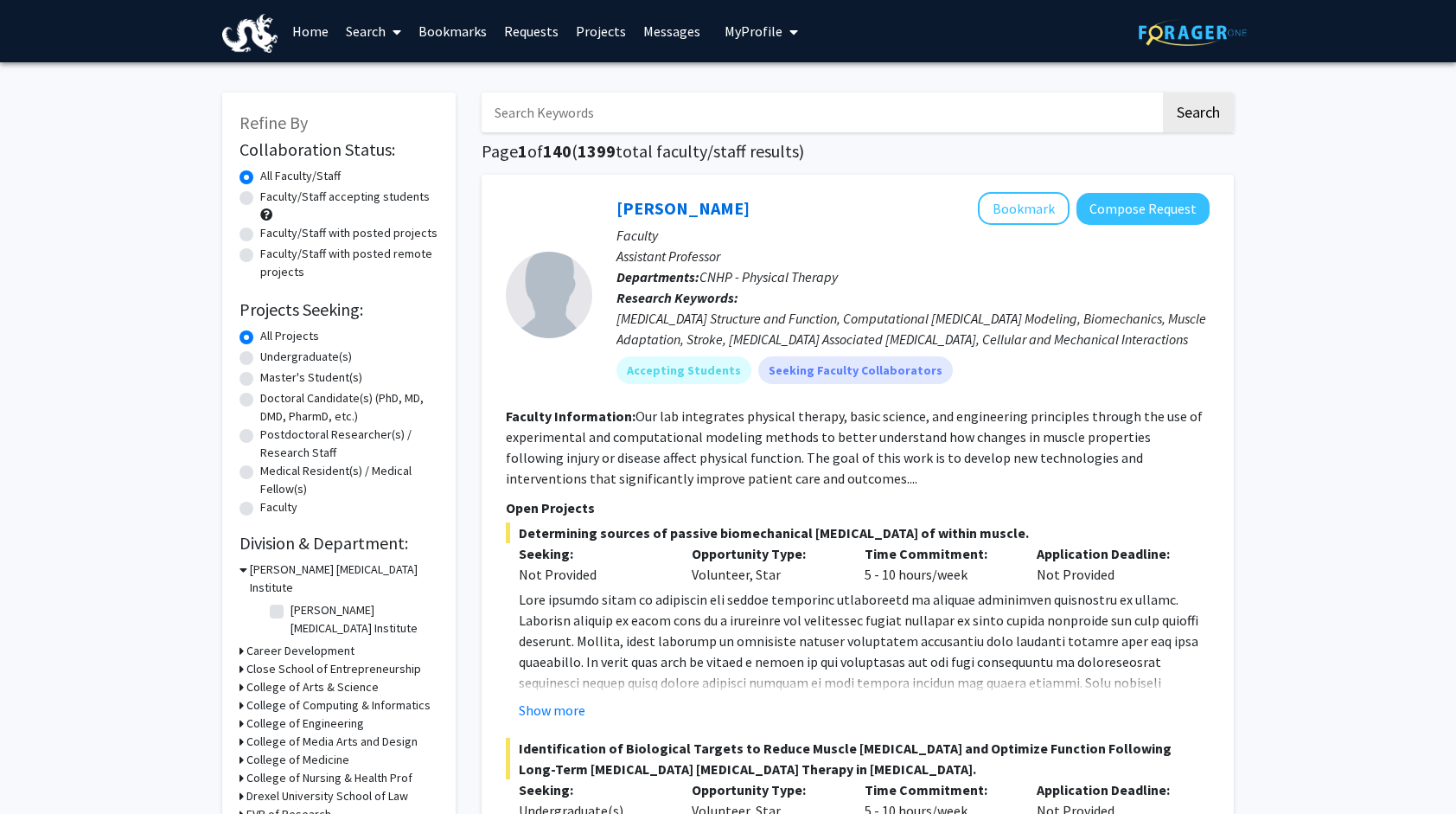
click at [236, 567] on div "Refine By Collaboration Status: Collaboration Status All Faculty/Staff Collabor…" at bounding box center [339, 557] width 234 height 930
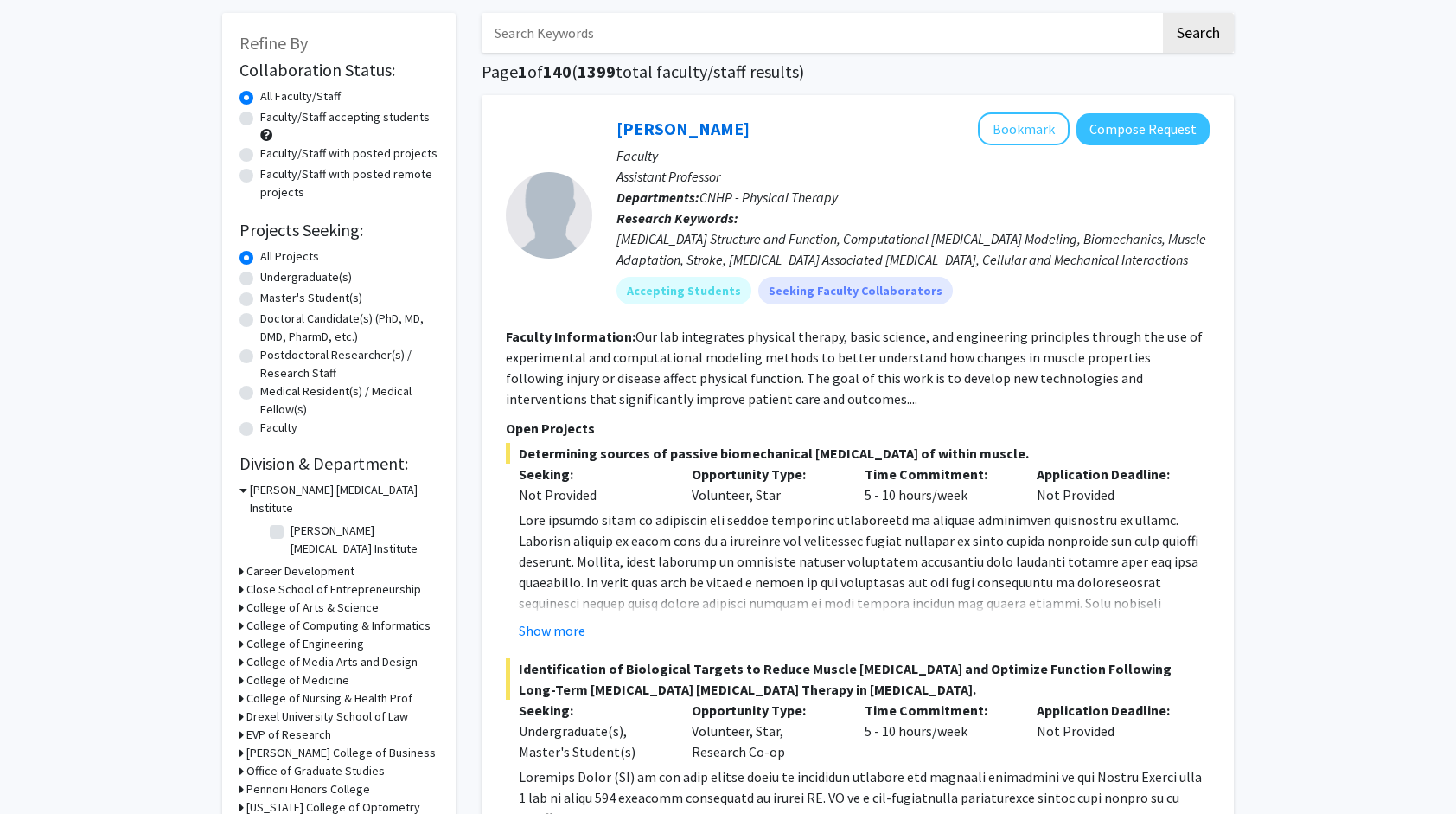
scroll to position [80, 0]
click at [243, 634] on icon at bounding box center [241, 643] width 5 height 18
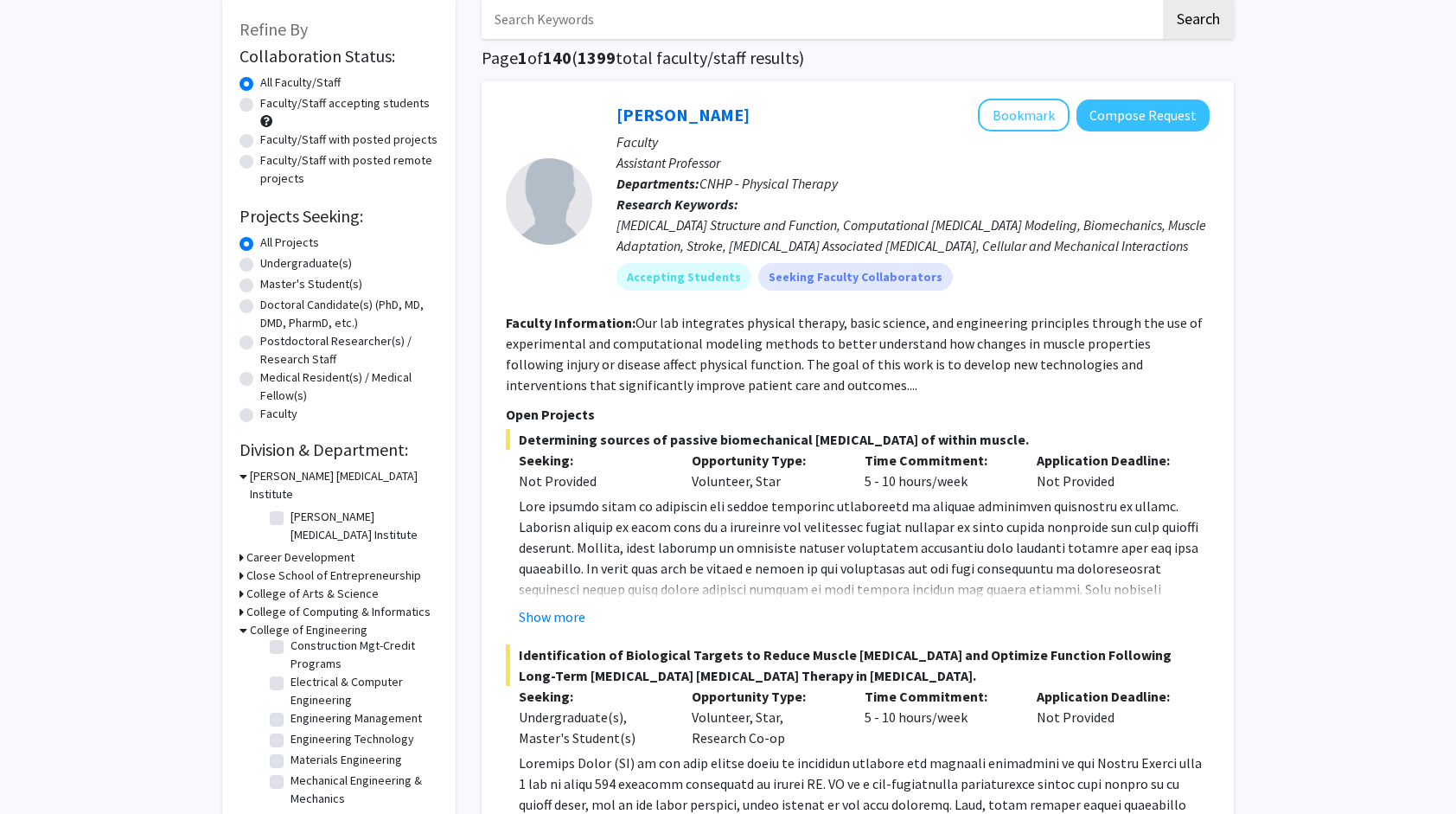
scroll to position [96, 0]
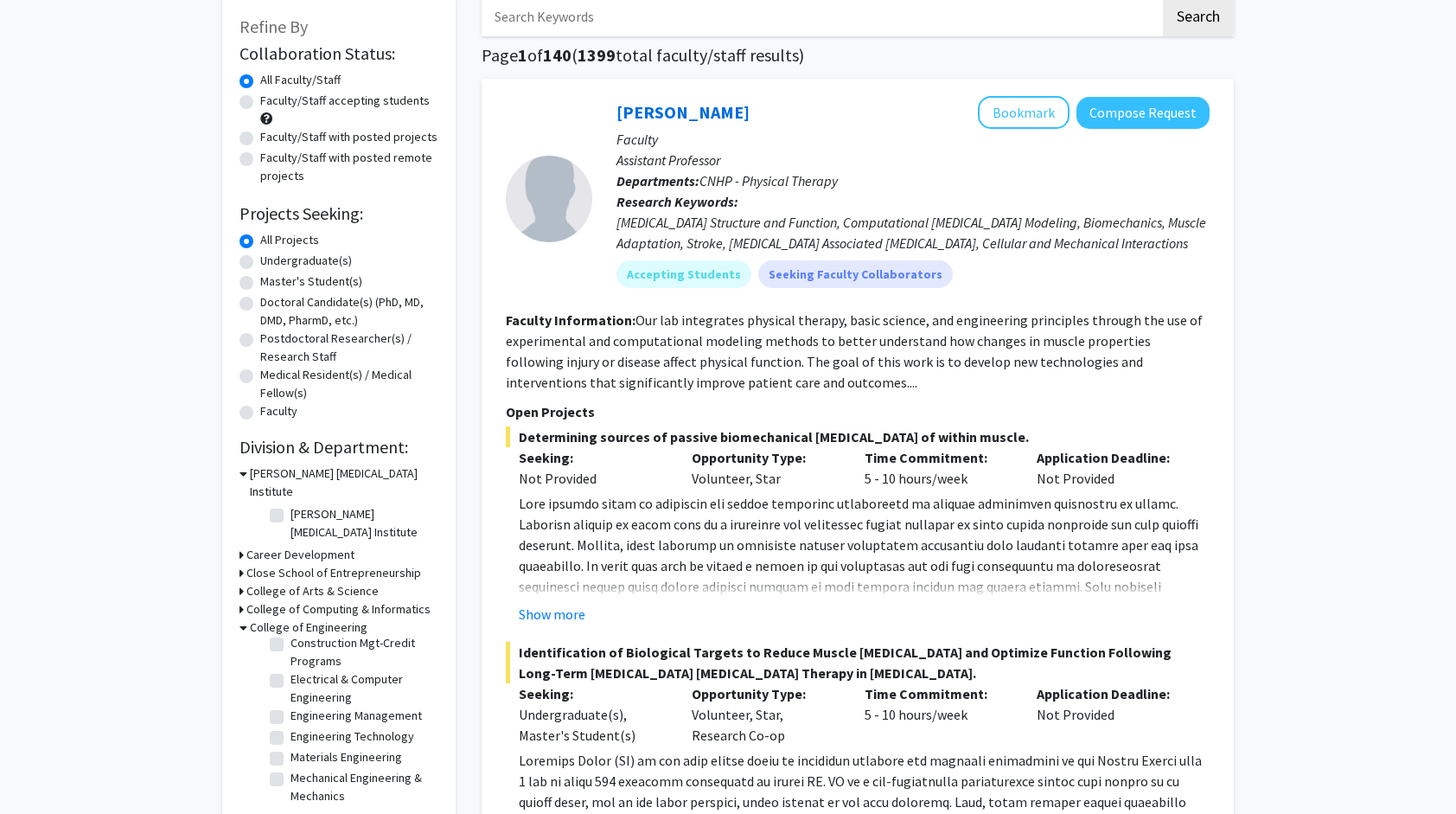
click at [290, 769] on label "Mechanical Engineering & Mechanics" at bounding box center [362, 788] width 144 height 36
click at [290, 769] on input "Mechanical Engineering & Mechanics" at bounding box center [296, 775] width 11 height 11
checkbox input "true"
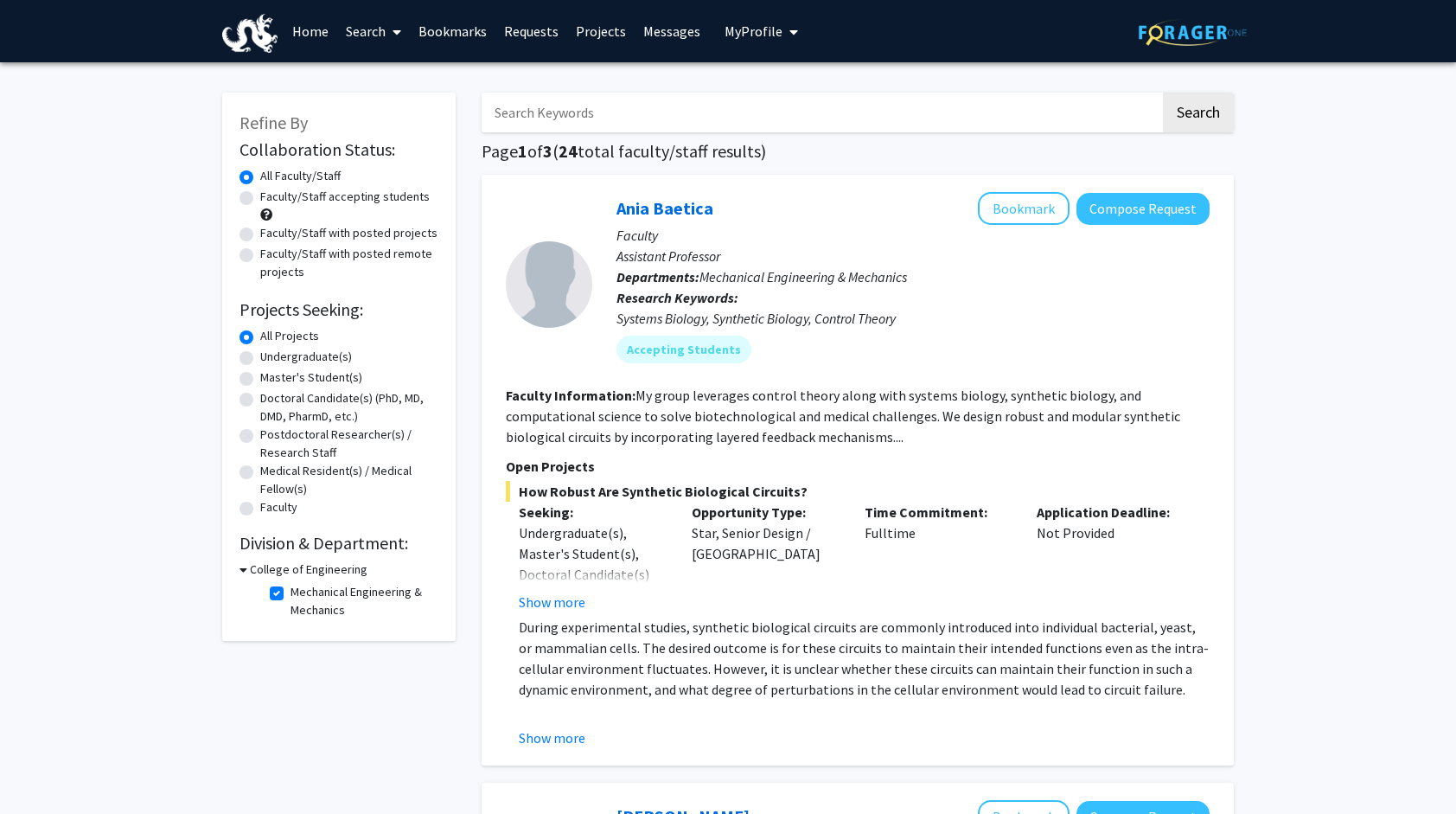
click at [290, 591] on label "Mechanical Engineering & Mechanics" at bounding box center [362, 601] width 144 height 36
click at [290, 591] on input "Mechanical Engineering & Mechanics" at bounding box center [296, 588] width 11 height 11
checkbox input "false"
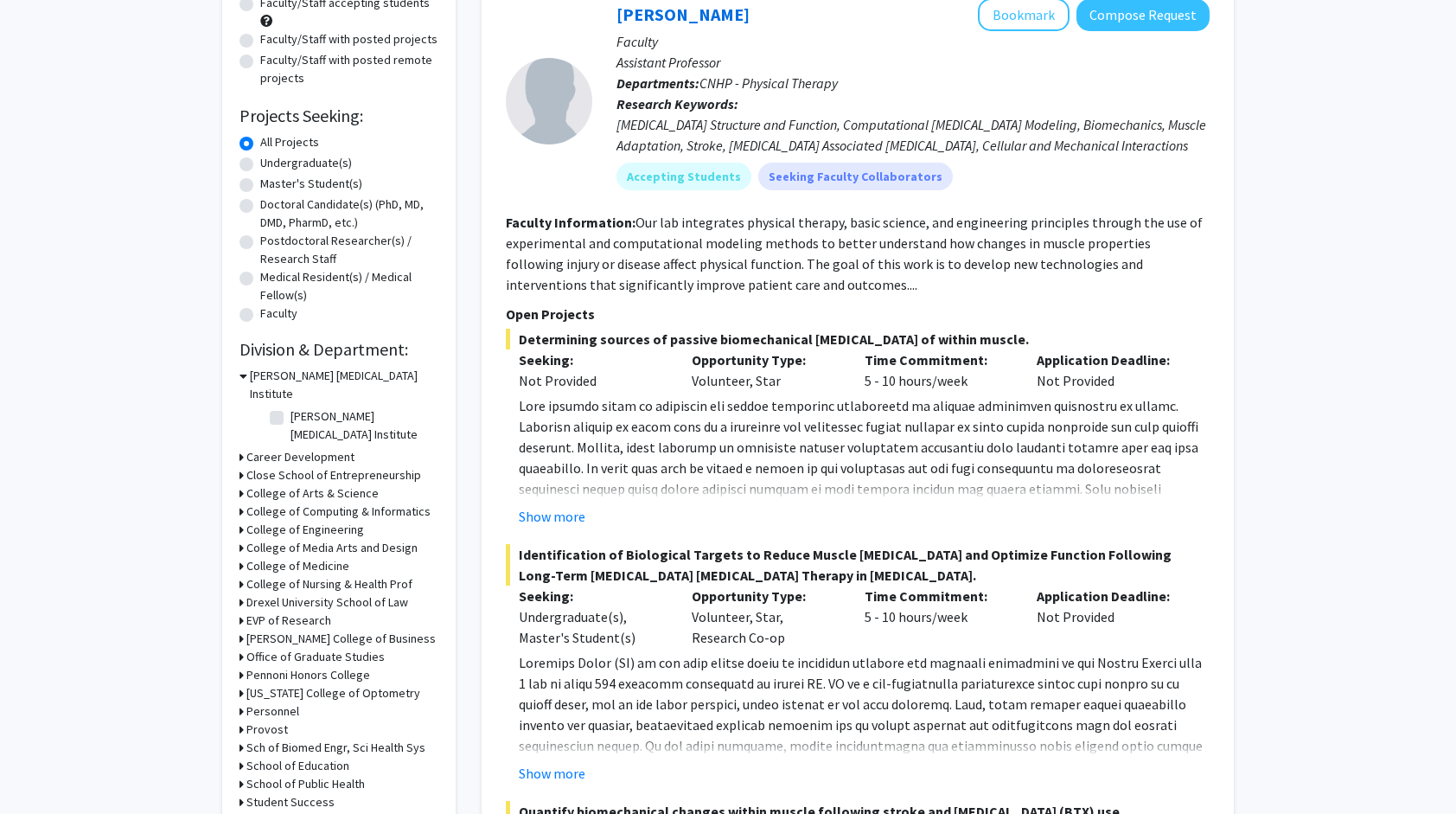
scroll to position [198, 0]
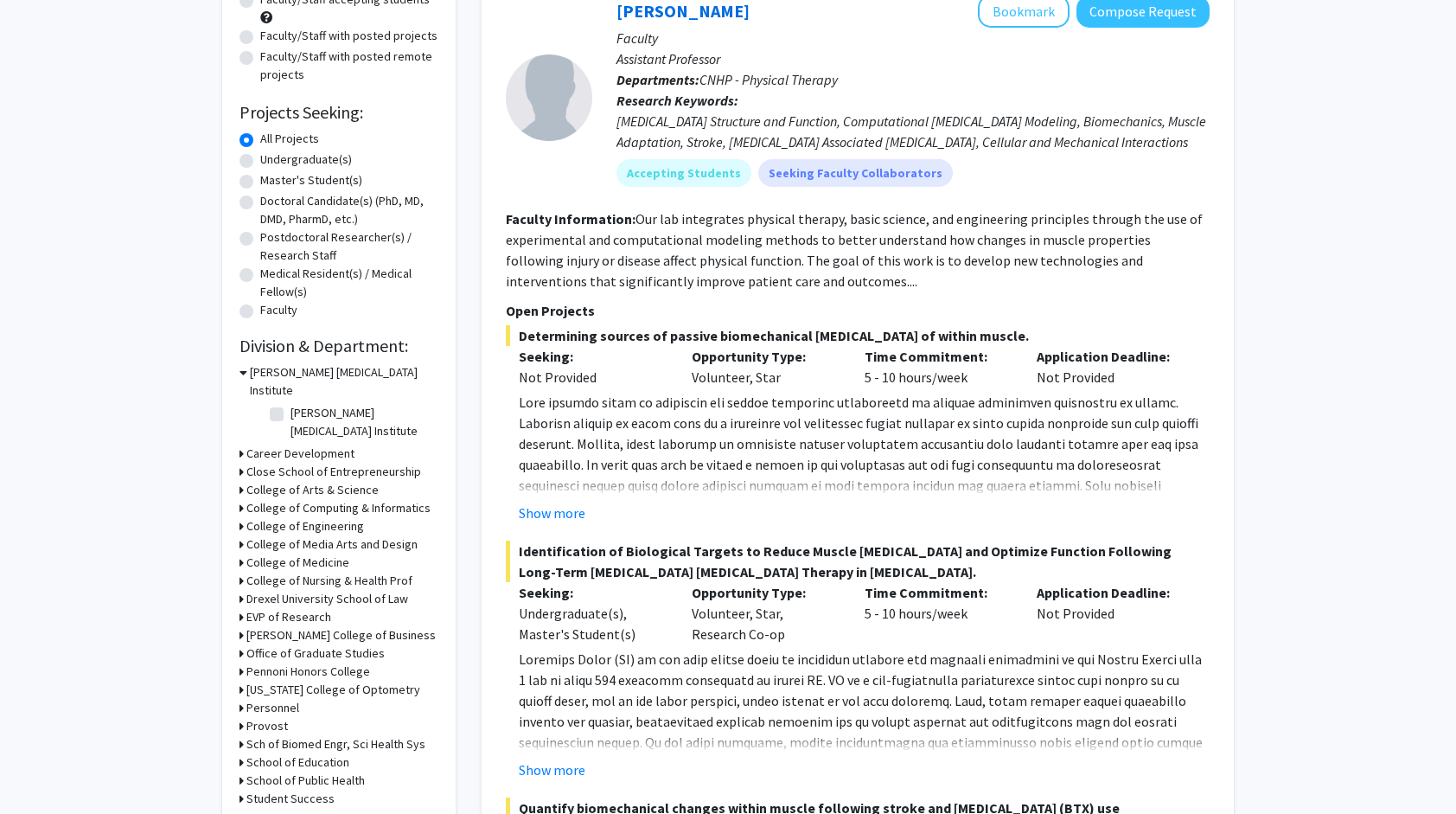
click at [286, 590] on h3 "Drexel University School of Law" at bounding box center [328, 599] width 162 height 18
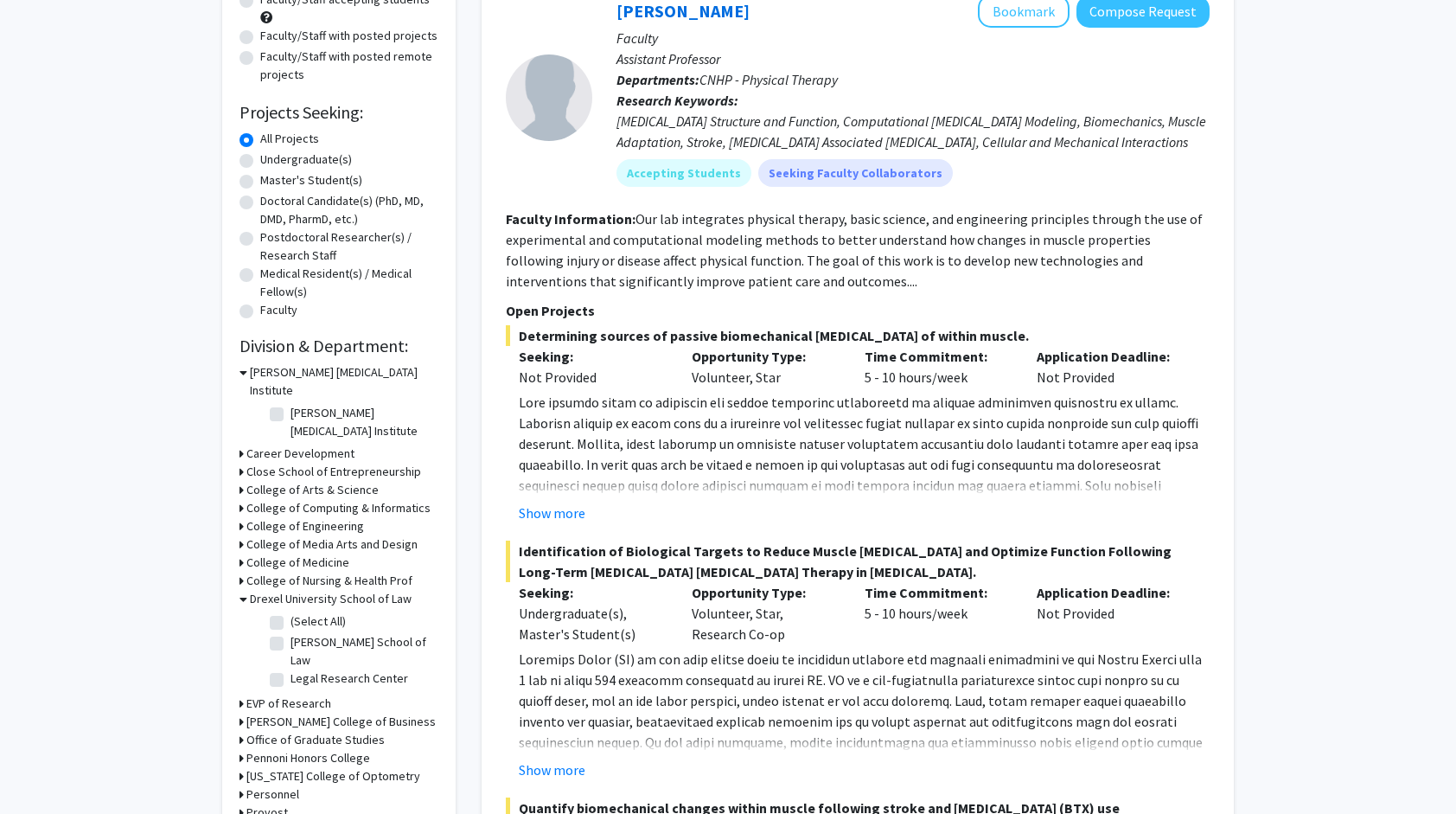
click at [290, 613] on label "(Select All)" at bounding box center [318, 622] width 56 height 18
click at [290, 613] on input "(Select All)" at bounding box center [296, 618] width 11 height 11
checkbox input "true"
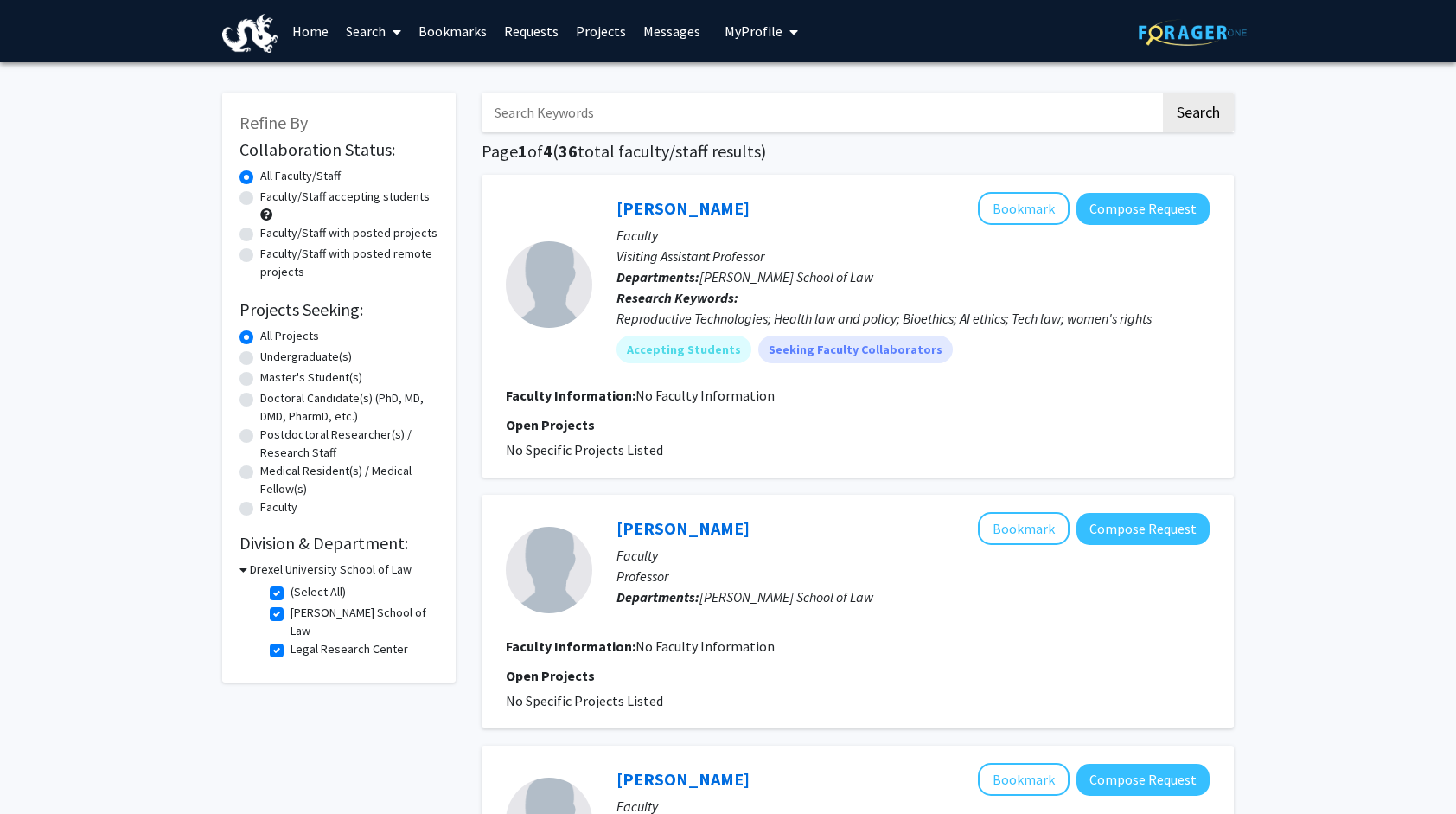
click at [290, 592] on label "(Select All)" at bounding box center [318, 592] width 56 height 18
click at [290, 592] on input "(Select All)" at bounding box center [296, 588] width 11 height 11
checkbox input "false"
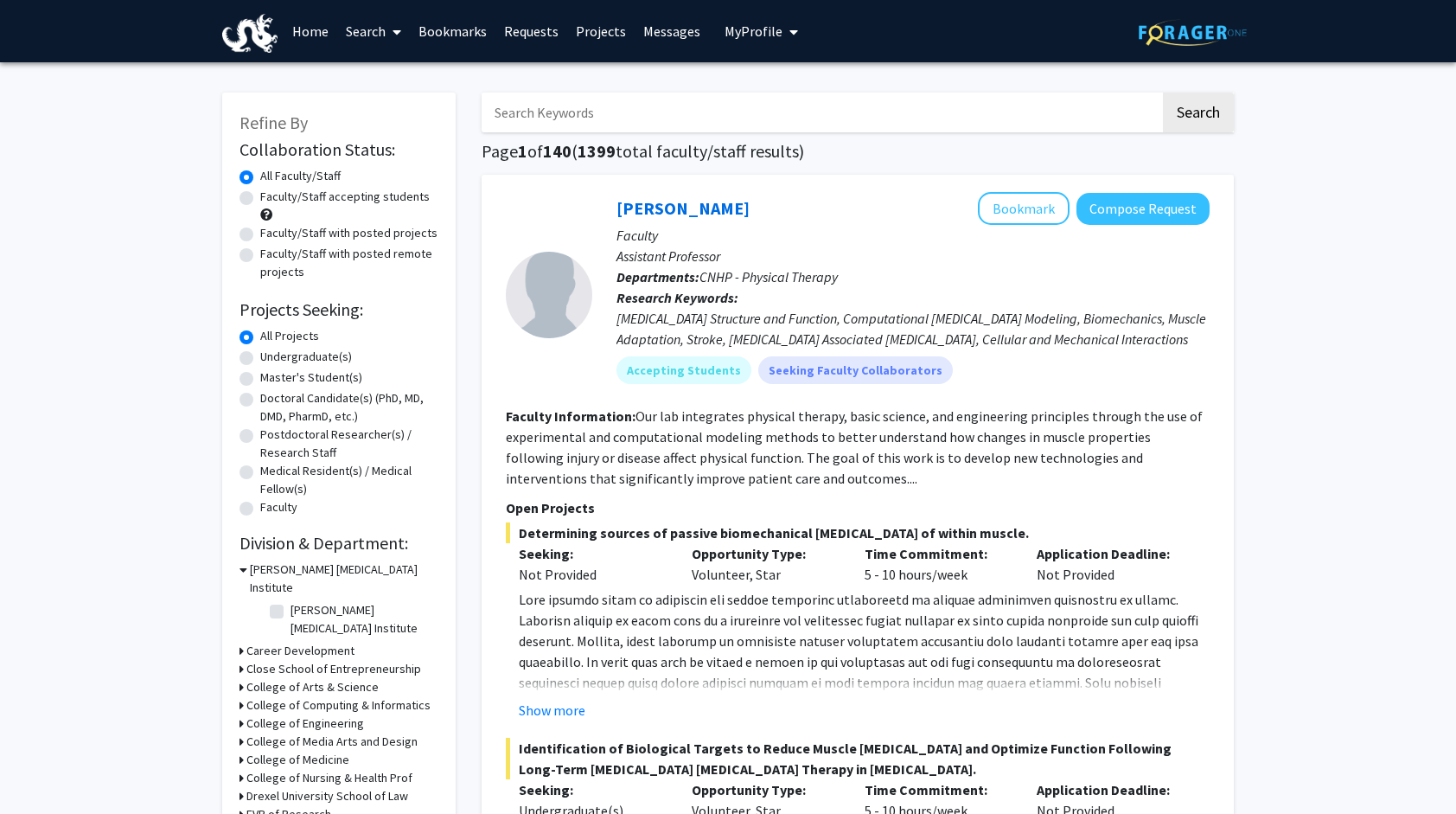
click at [248, 715] on h3 "College of Engineering" at bounding box center [305, 724] width 117 height 18
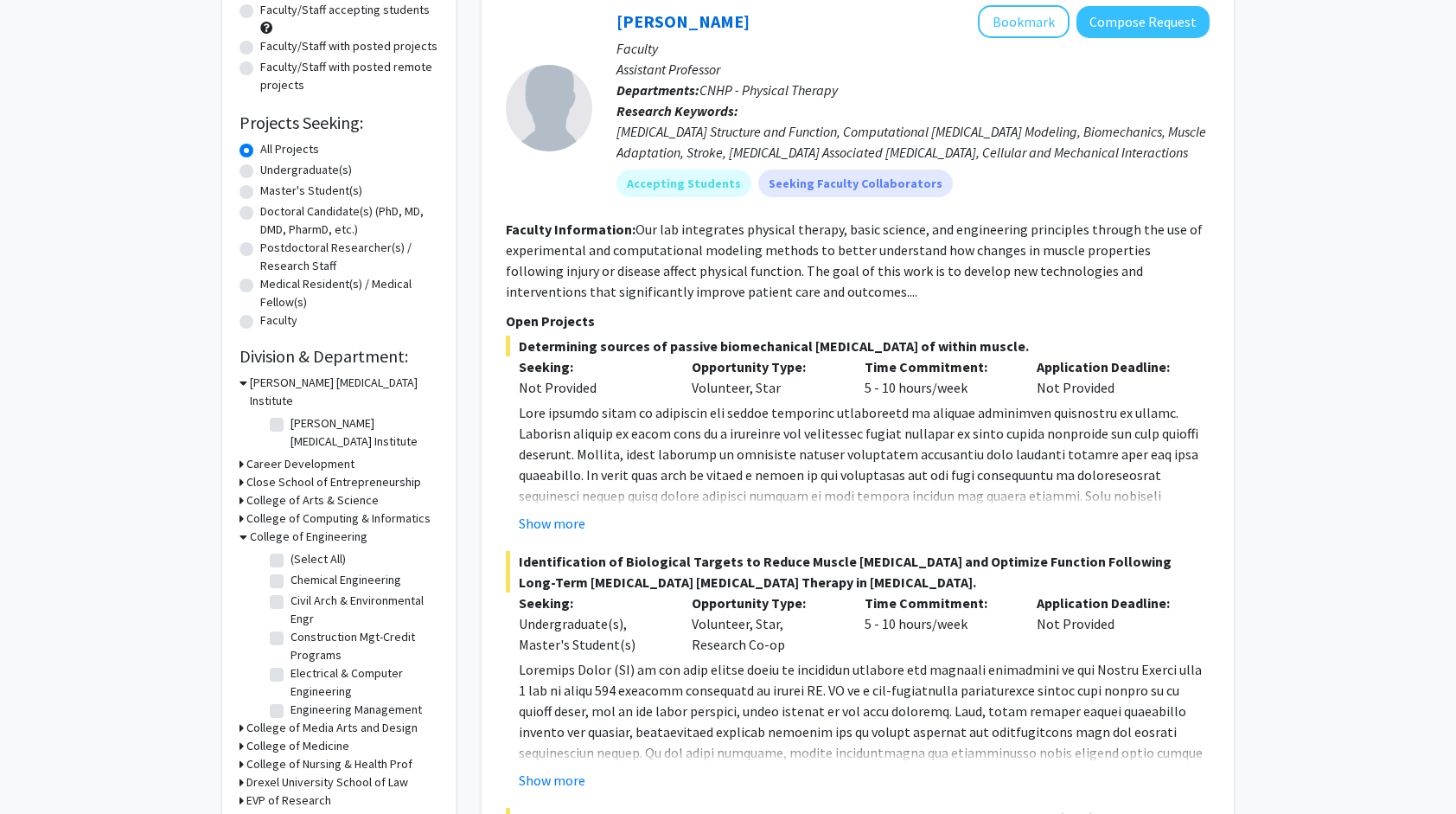
scroll to position [85, 0]
click at [290, 678] on label "Mechanical Engineering & Mechanics" at bounding box center [362, 697] width 144 height 36
click at [290, 678] on input "Mechanical Engineering & Mechanics" at bounding box center [296, 684] width 11 height 11
checkbox input "true"
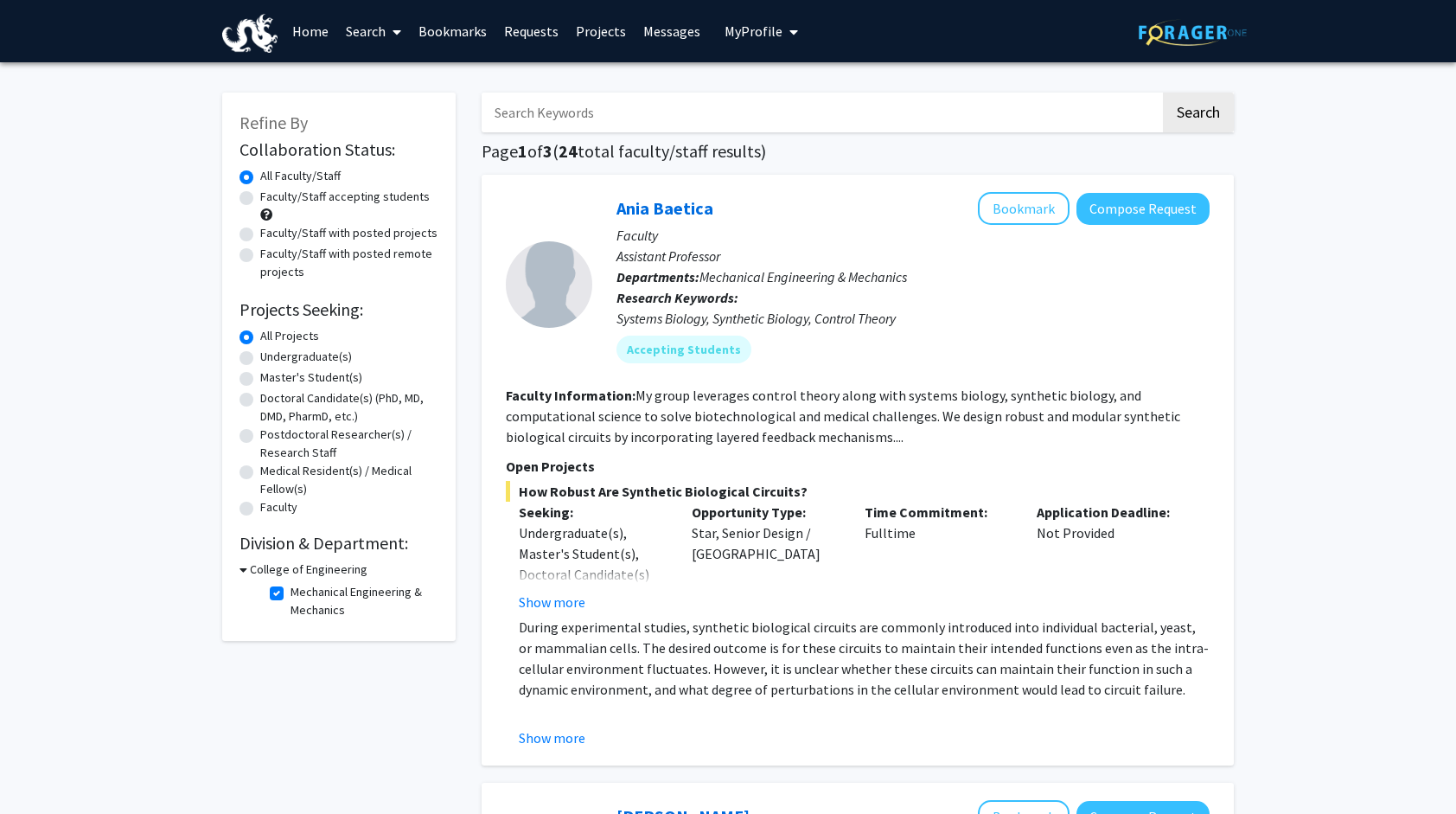
click at [290, 595] on label "Mechanical Engineering & Mechanics" at bounding box center [362, 601] width 144 height 36
click at [290, 595] on input "Mechanical Engineering & Mechanics" at bounding box center [296, 588] width 11 height 11
checkbox input "false"
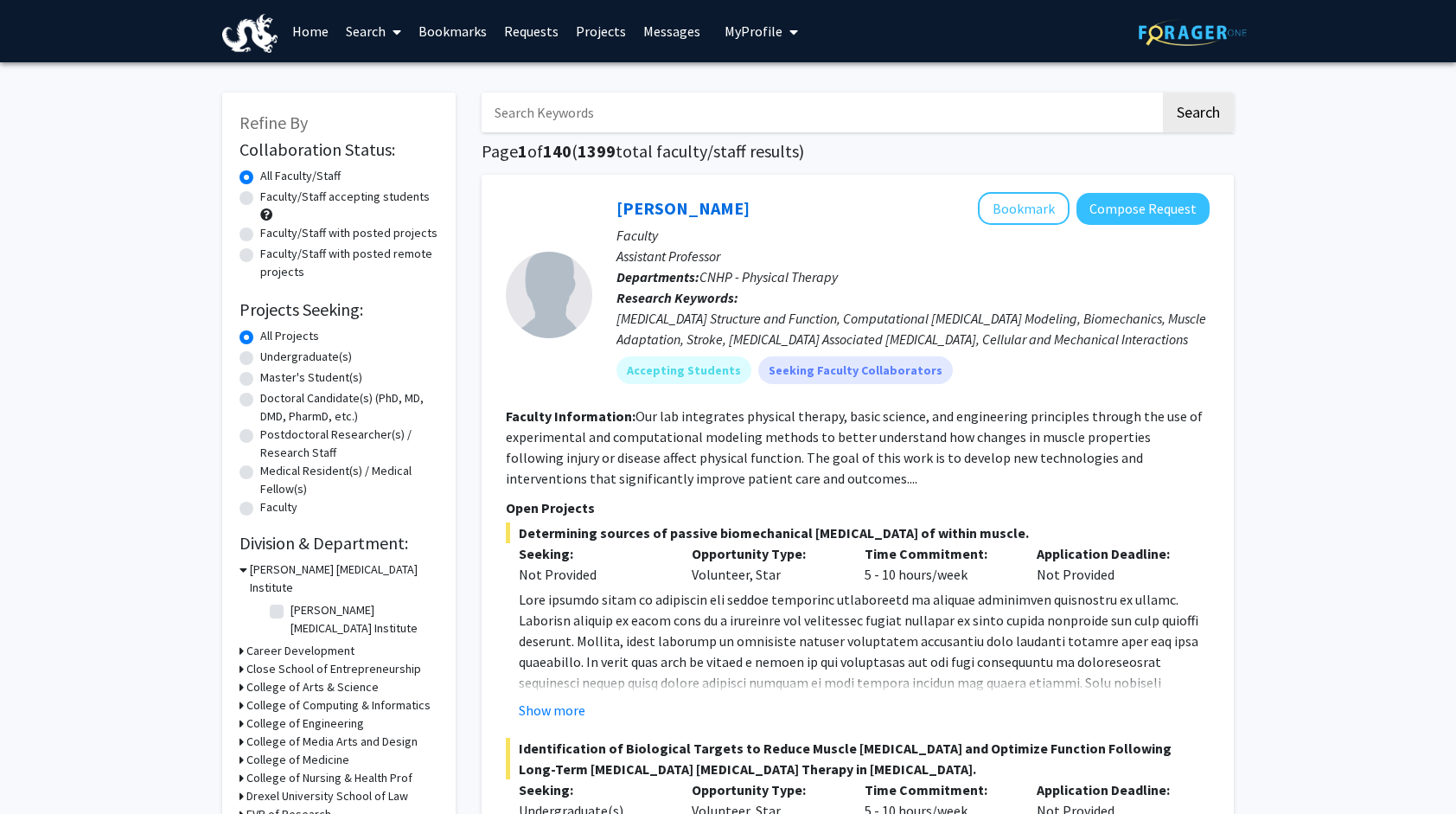
click at [275, 715] on h3 "College of Engineering" at bounding box center [305, 724] width 117 height 18
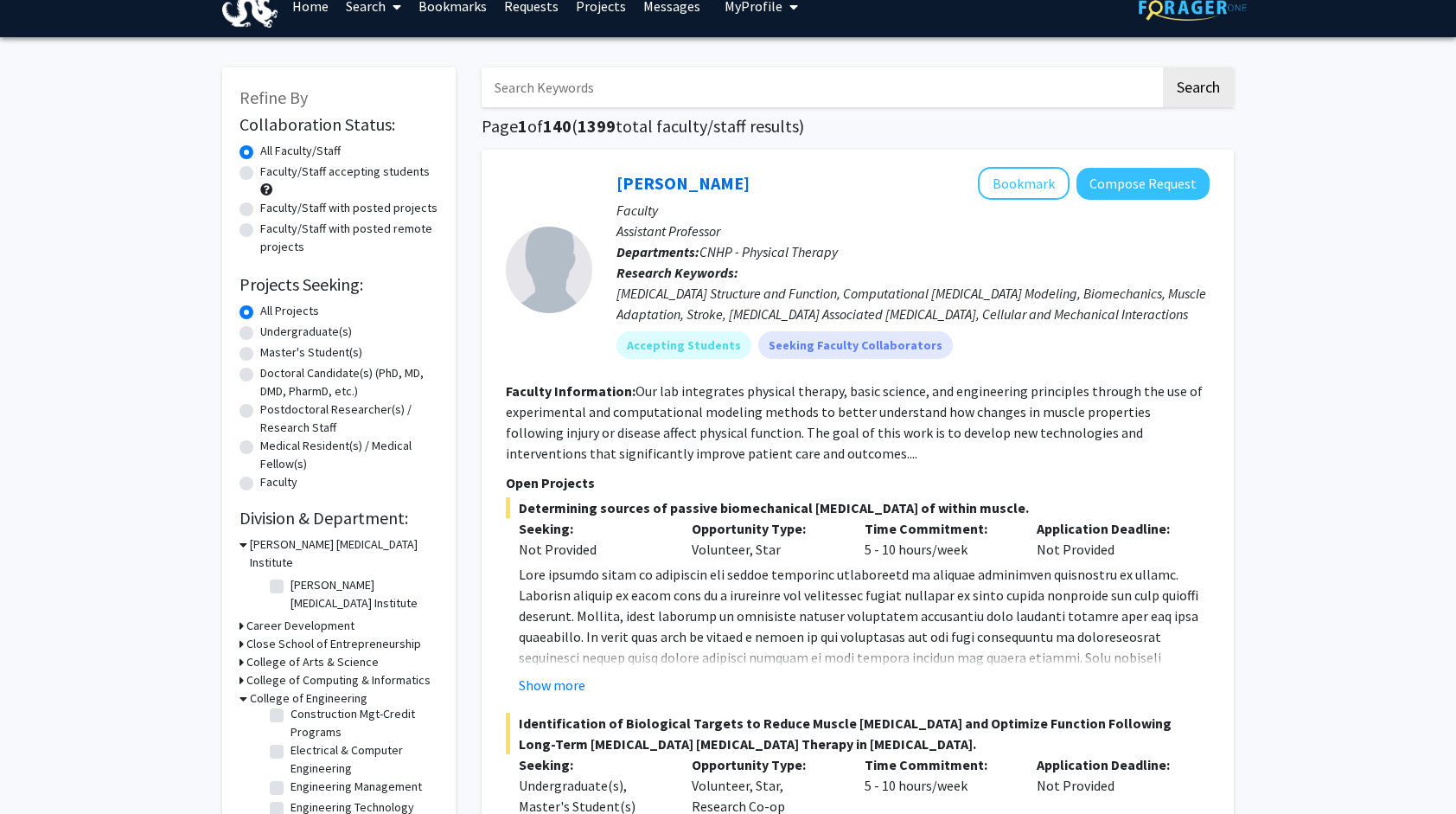
scroll to position [26, 0]
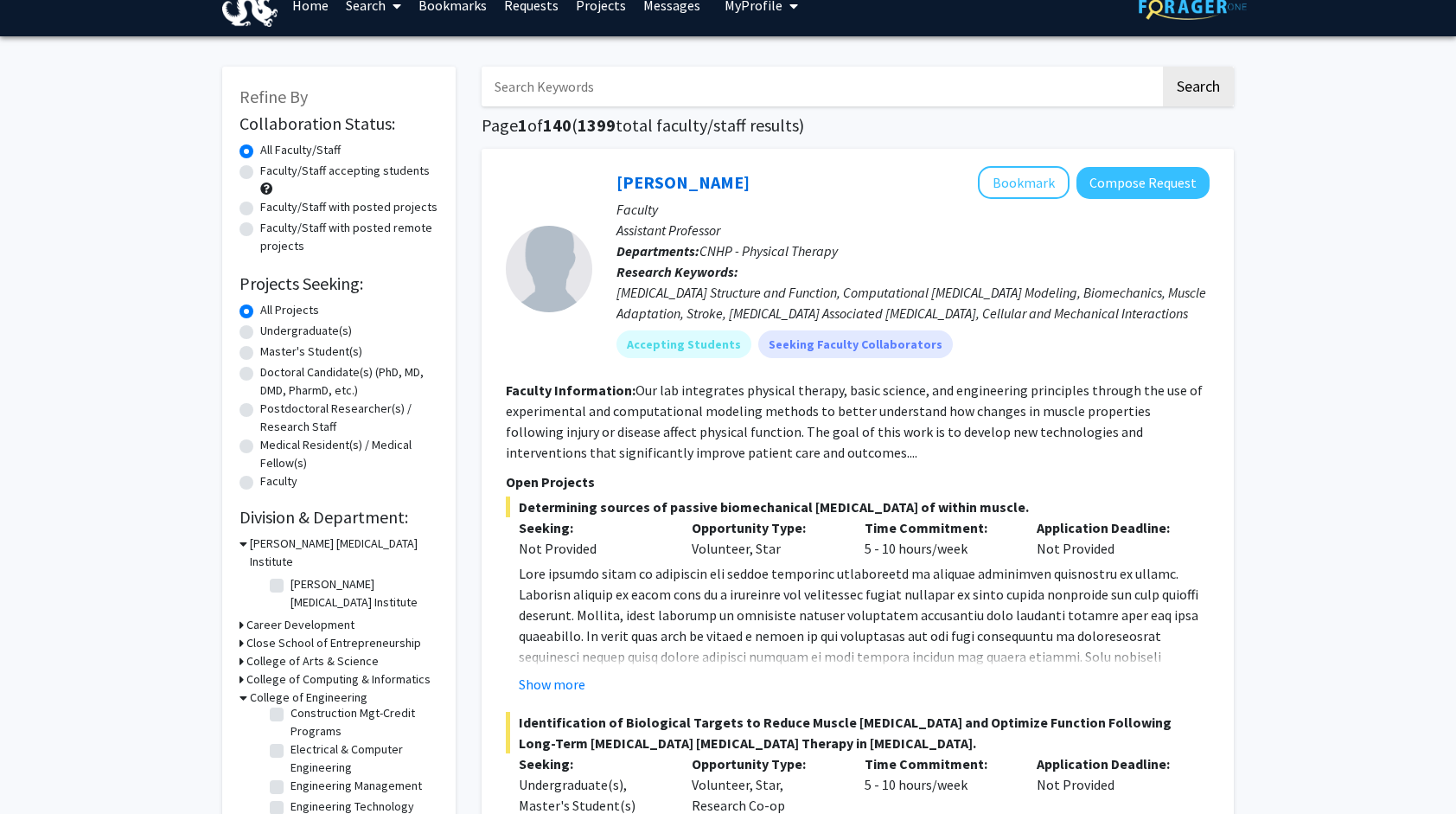
click at [301, 777] on label "Engineering Management" at bounding box center [356, 786] width 131 height 18
click at [301, 777] on input "Engineering Management" at bounding box center [296, 782] width 11 height 11
checkbox input "true"
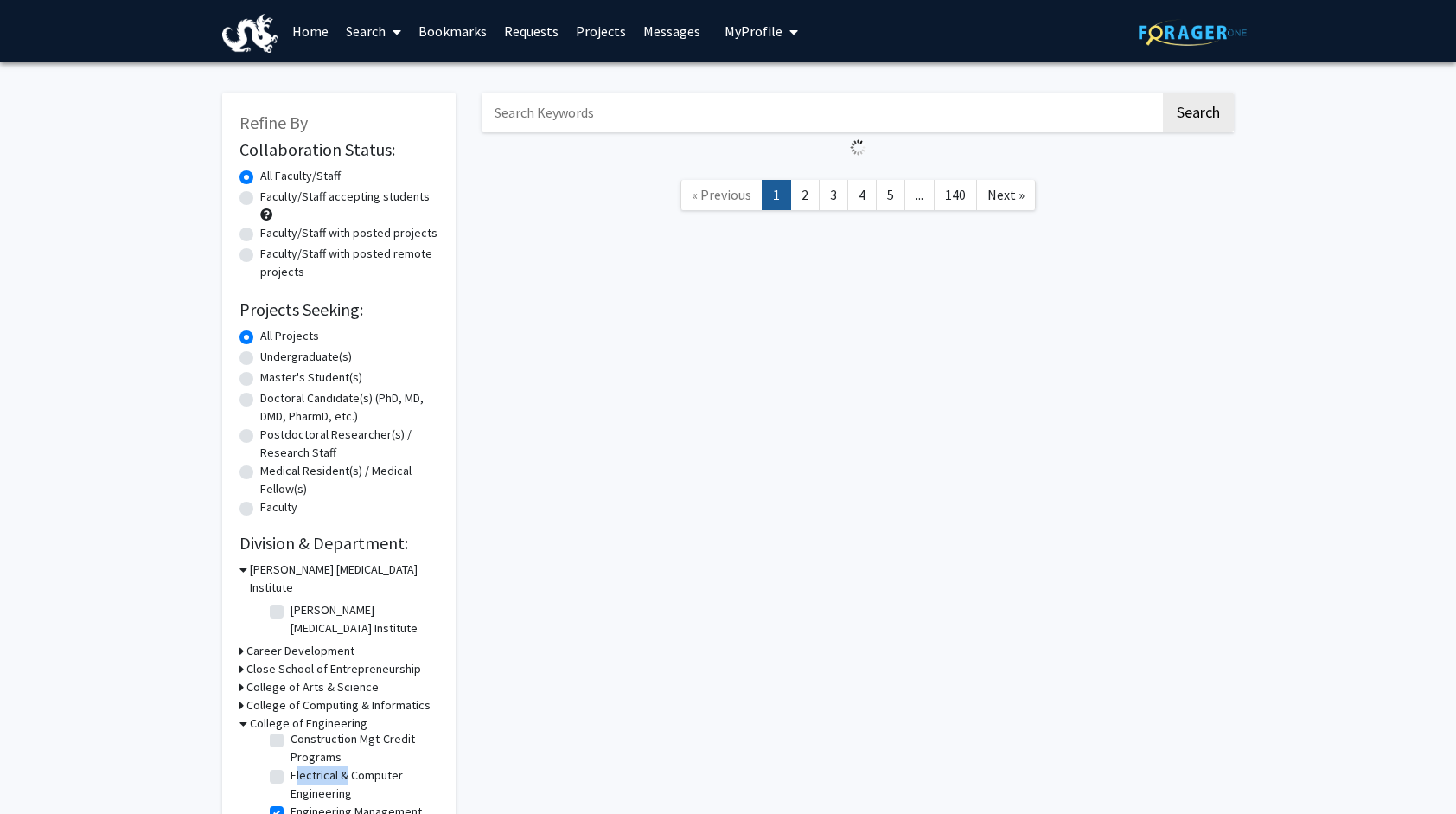
click at [301, 767] on label "Electrical & Computer Engineering" at bounding box center [362, 785] width 144 height 36
click at [301, 767] on input "Electrical & Computer Engineering" at bounding box center [296, 772] width 11 height 11
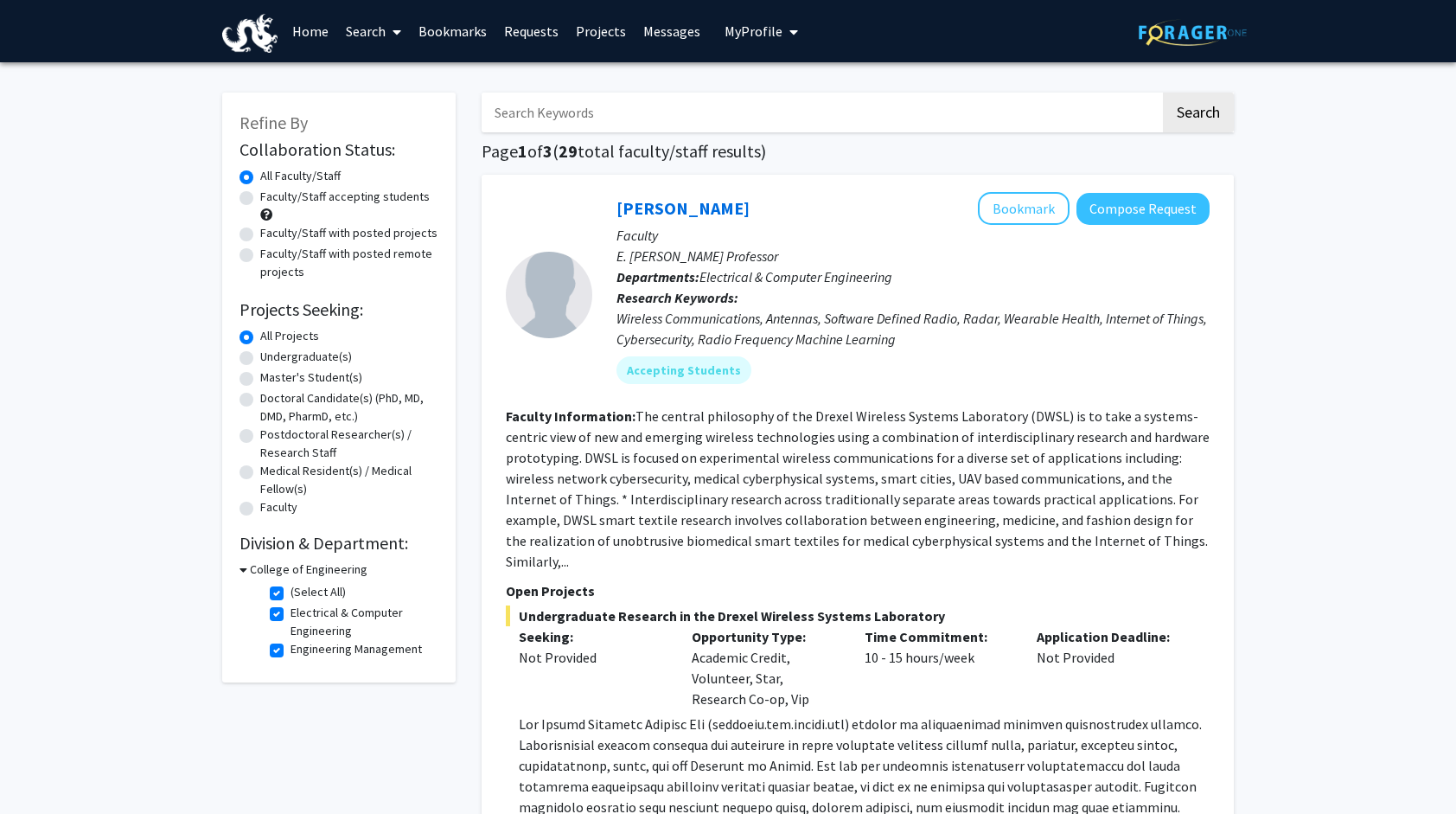
scroll to position [2, 0]
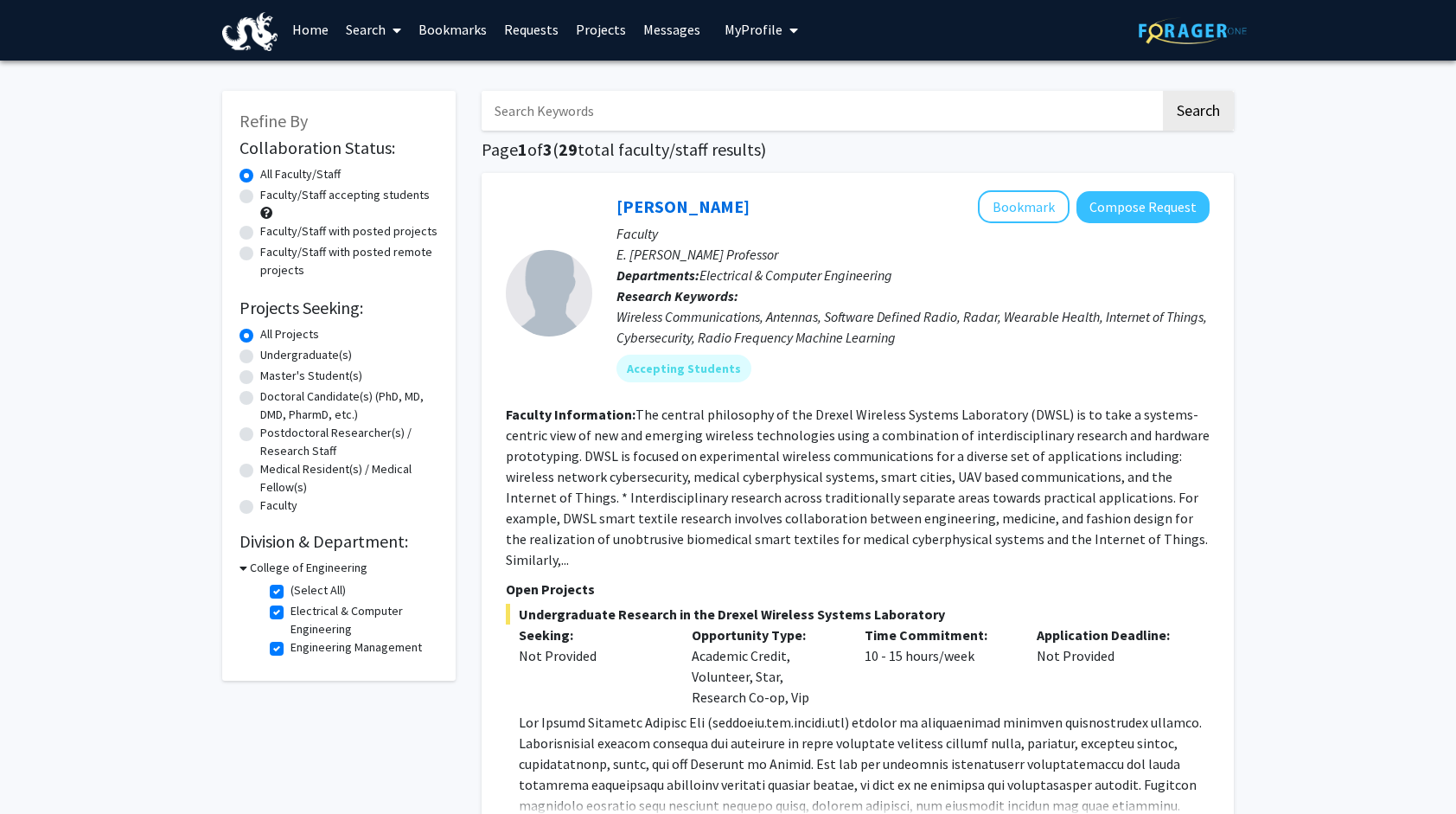
click at [290, 588] on label "(Select All)" at bounding box center [318, 591] width 56 height 18
click at [290, 588] on input "(Select All)" at bounding box center [296, 587] width 11 height 11
checkbox input "false"
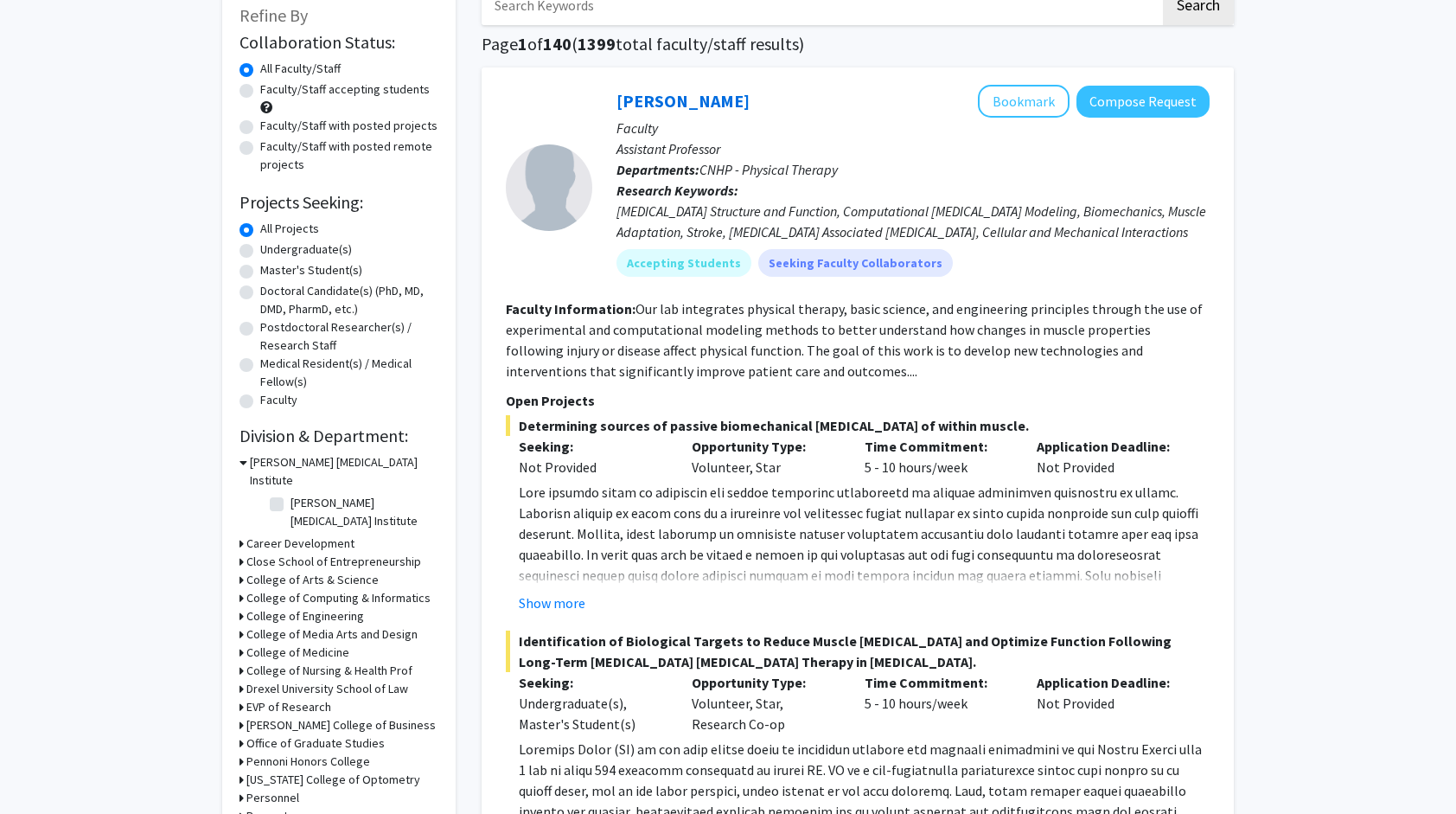
scroll to position [117, 0]
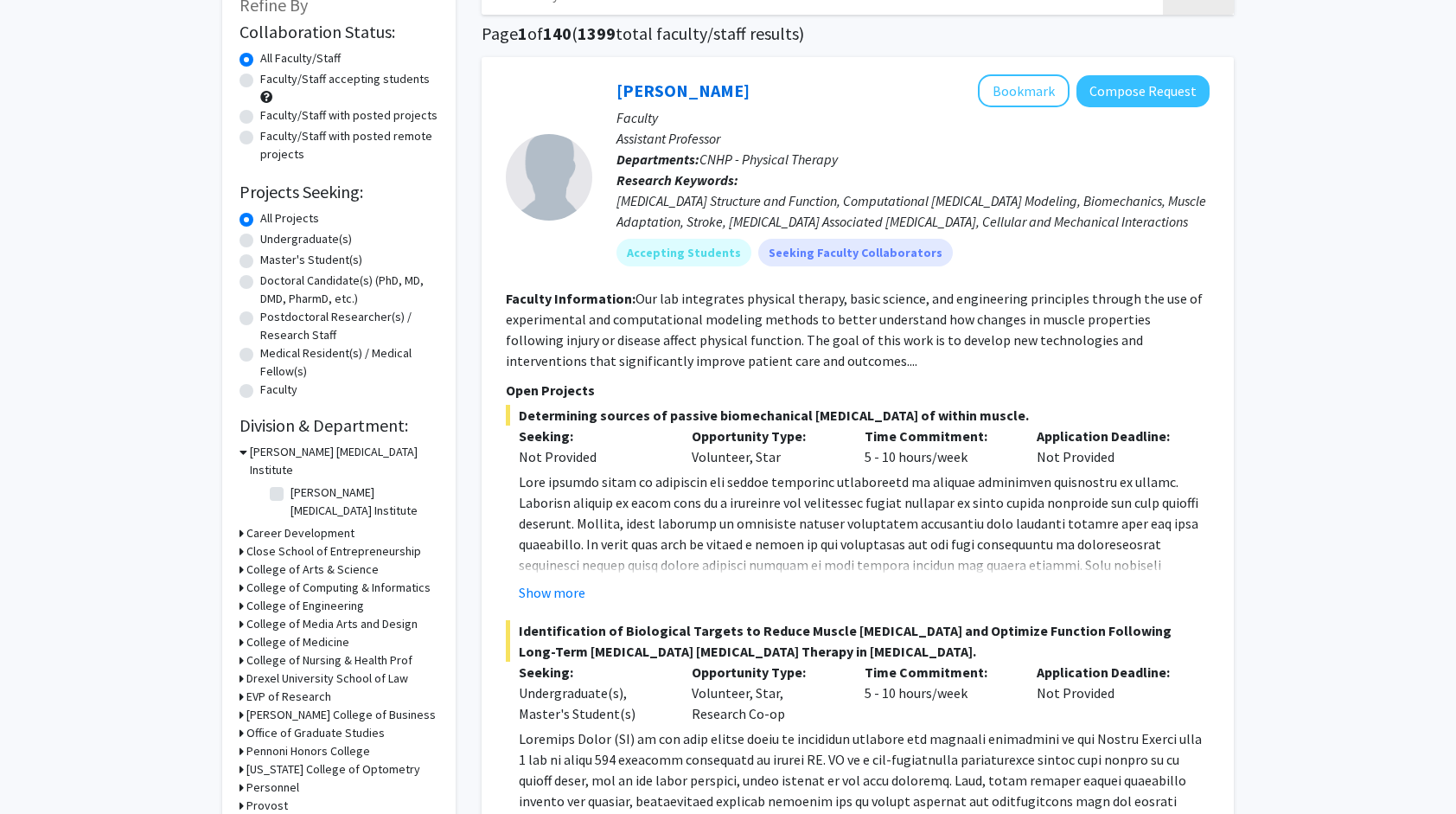
click at [248, 597] on h3 "College of Engineering" at bounding box center [305, 606] width 117 height 18
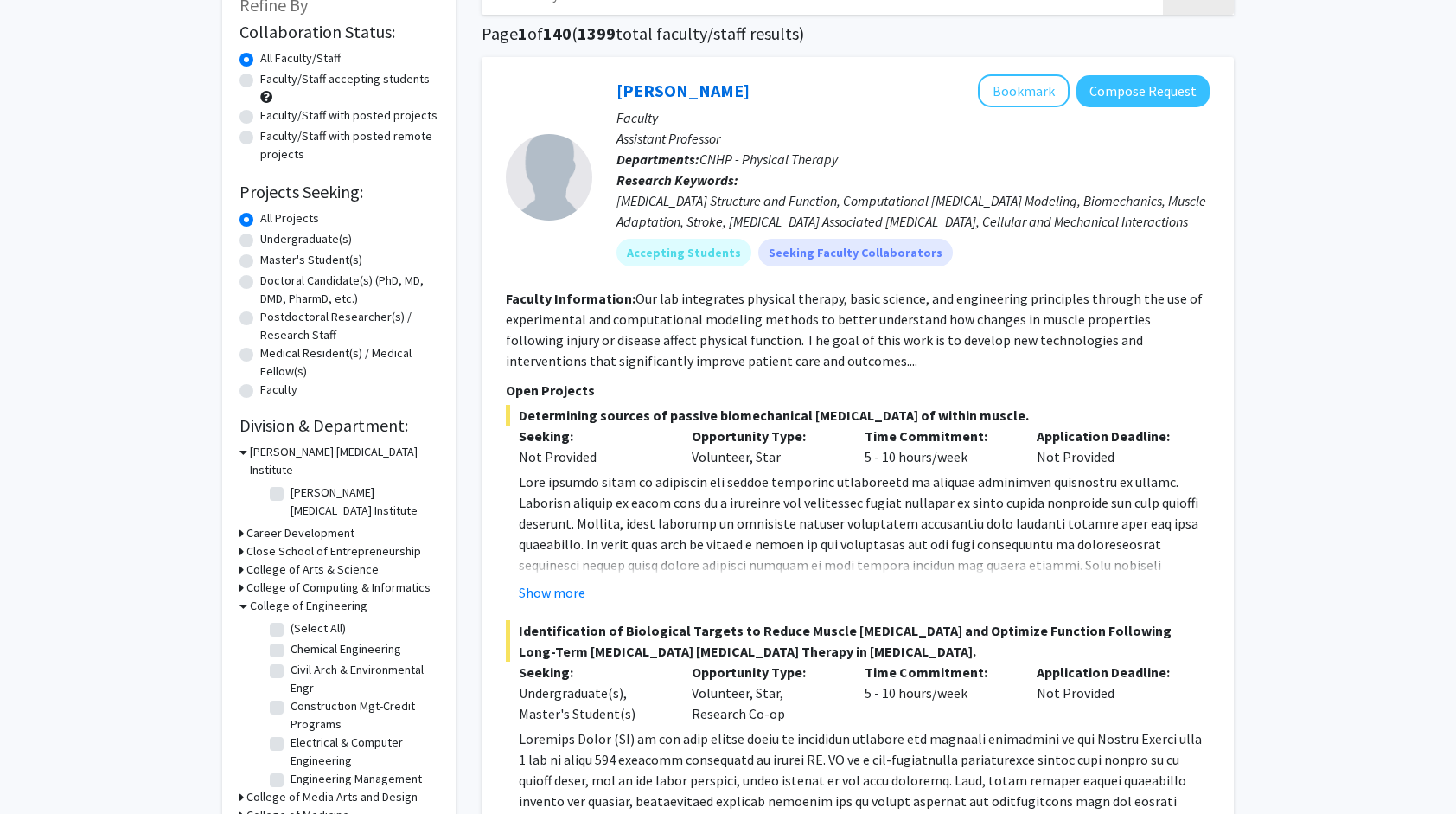
click at [284, 734] on fg-checkbox "Electrical & Computer Engineering Electrical & Computer Engineering" at bounding box center [351, 752] width 165 height 36
click at [290, 727] on label "Materials Engineering" at bounding box center [346, 736] width 112 height 18
click at [290, 727] on input "Materials Engineering" at bounding box center [296, 732] width 11 height 11
checkbox input "true"
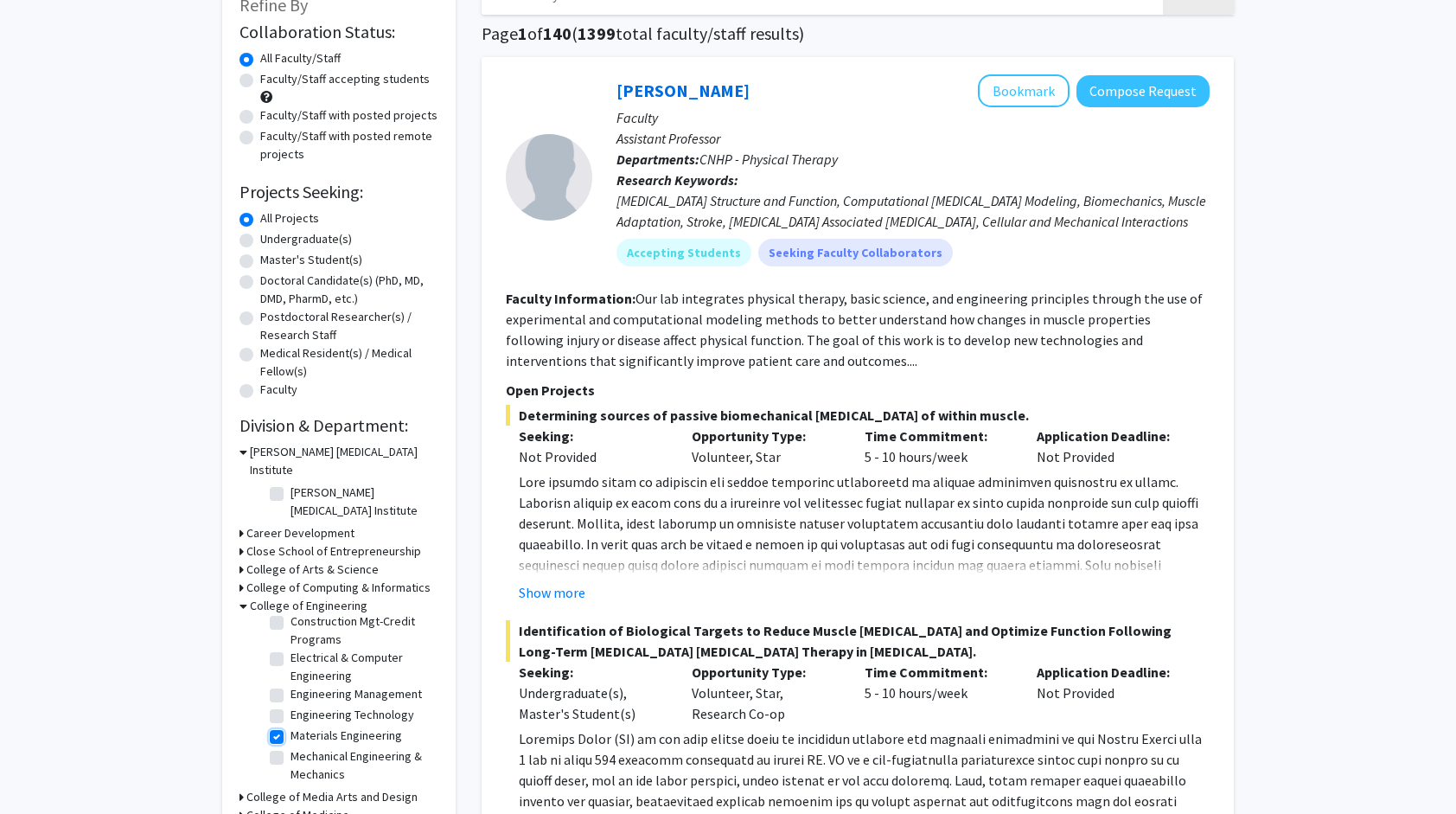
checkbox input "true"
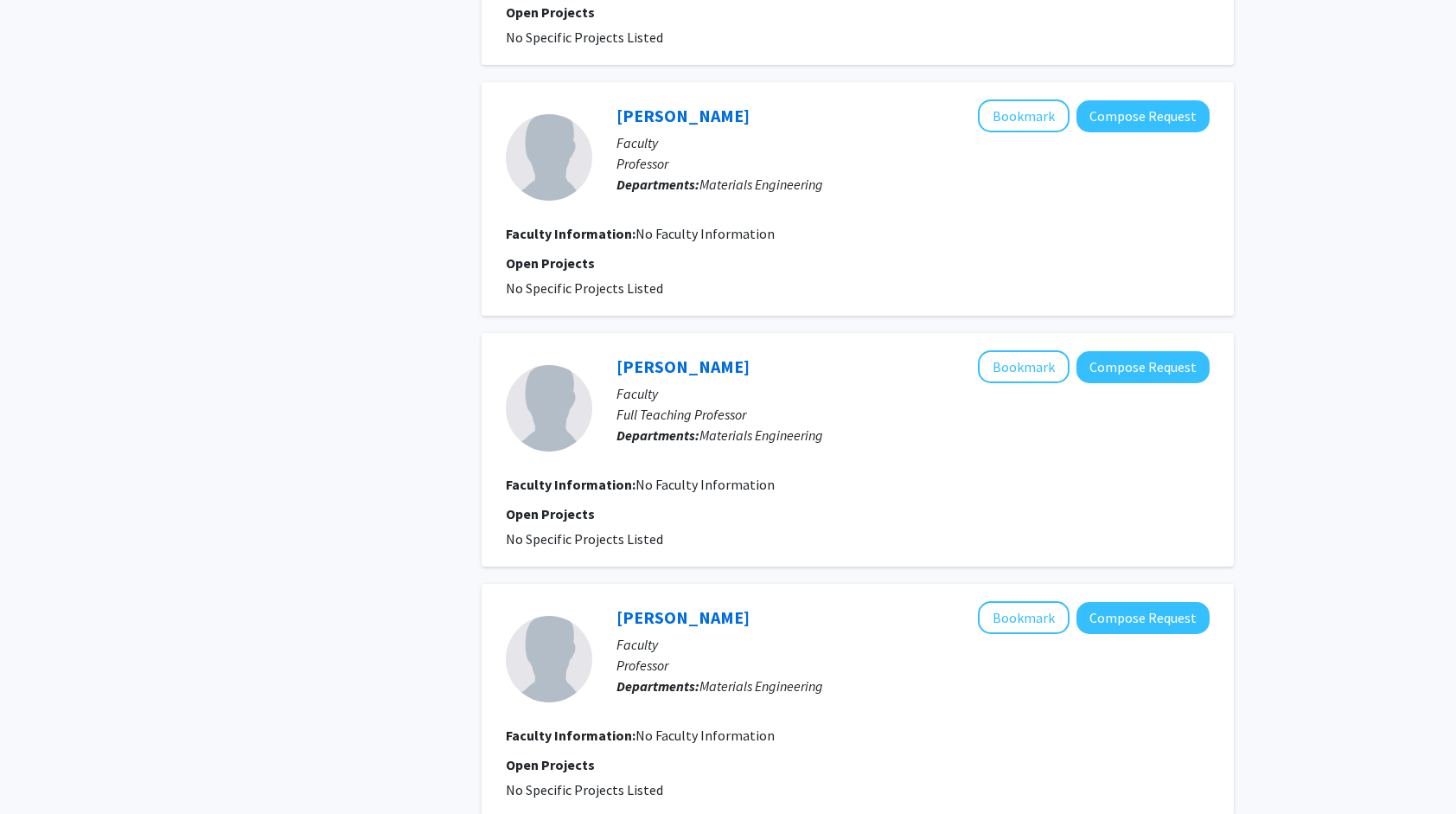
scroll to position [3119, 0]
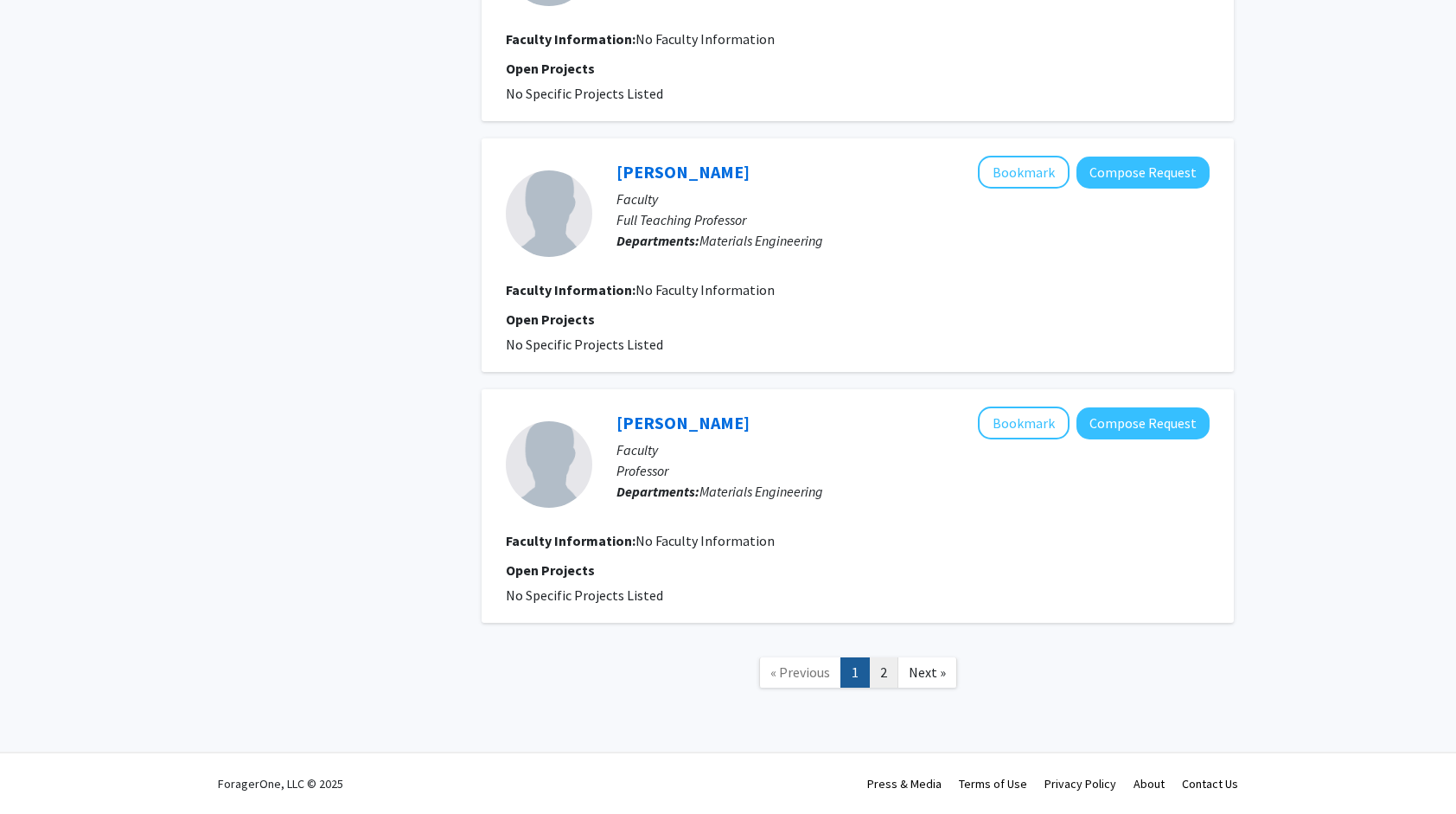
click at [885, 667] on link "2" at bounding box center [884, 672] width 29 height 30
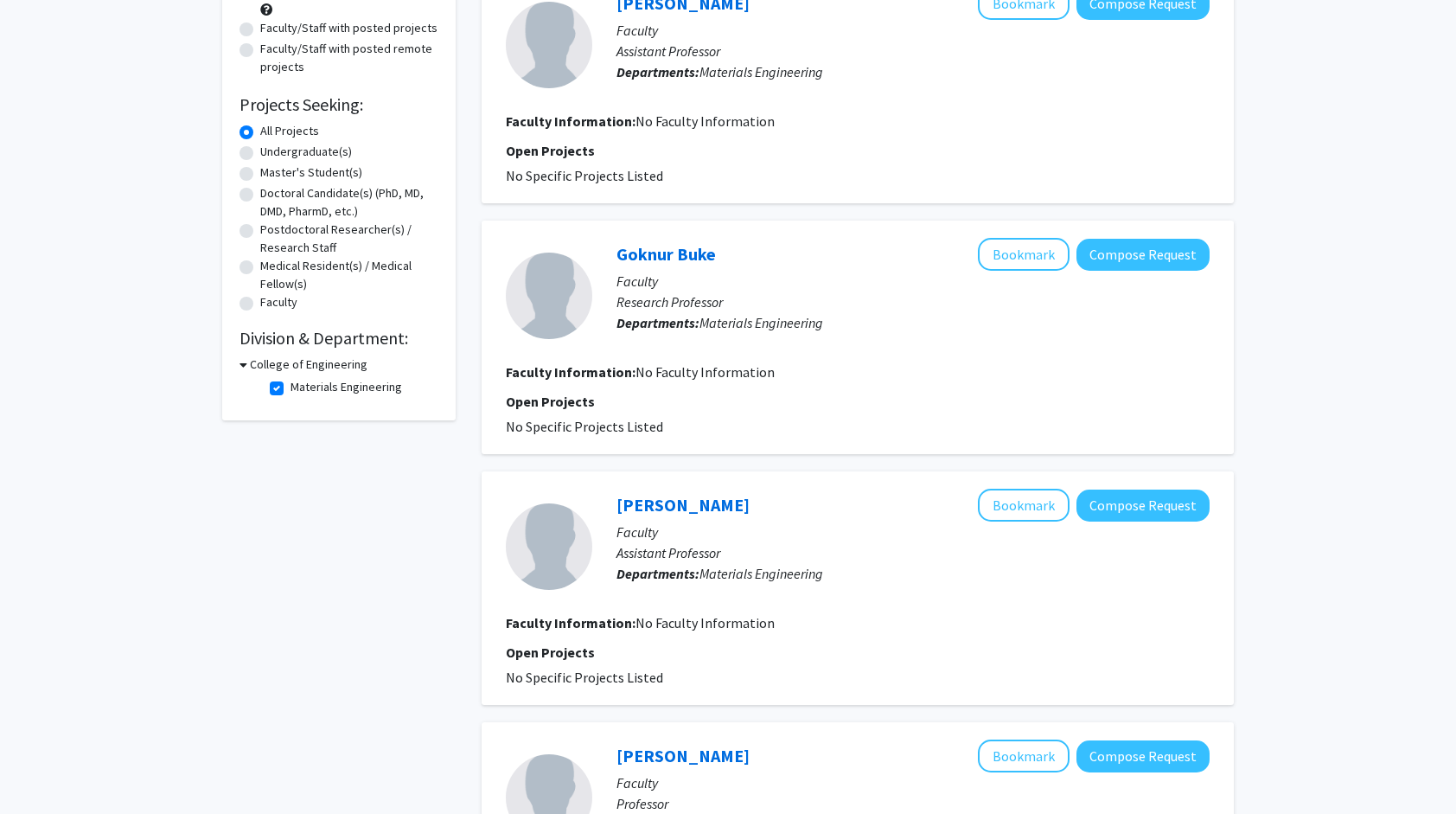
scroll to position [538, 0]
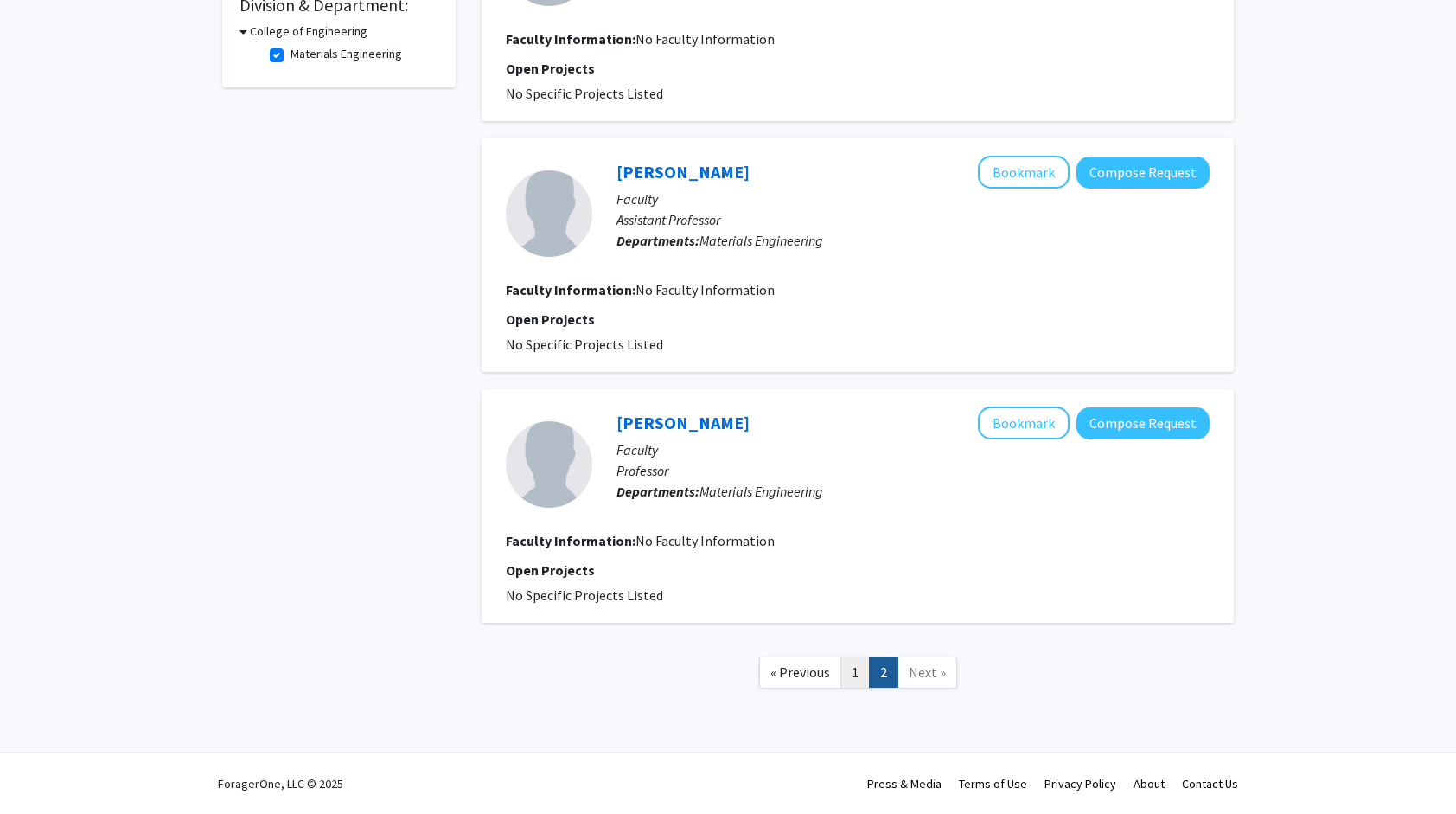
click at [850, 680] on link "1" at bounding box center [855, 672] width 29 height 30
